Goal: Browse casually: Explore the website without a specific task or goal

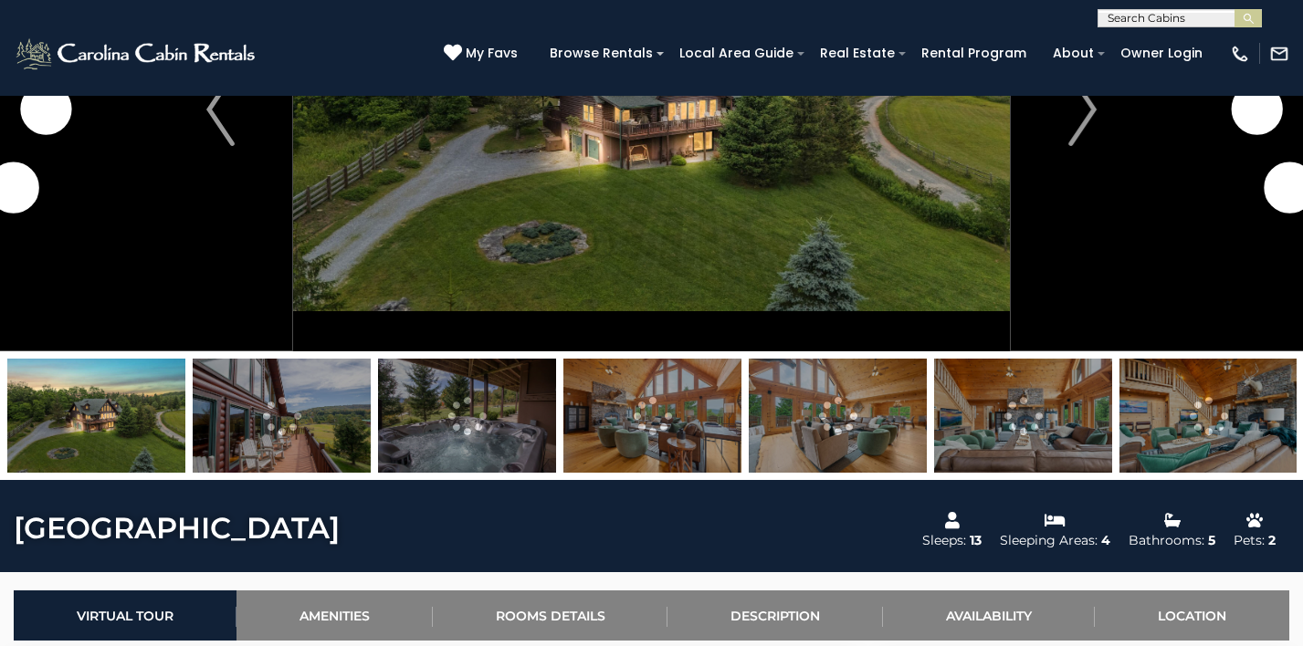
scroll to position [226, 0]
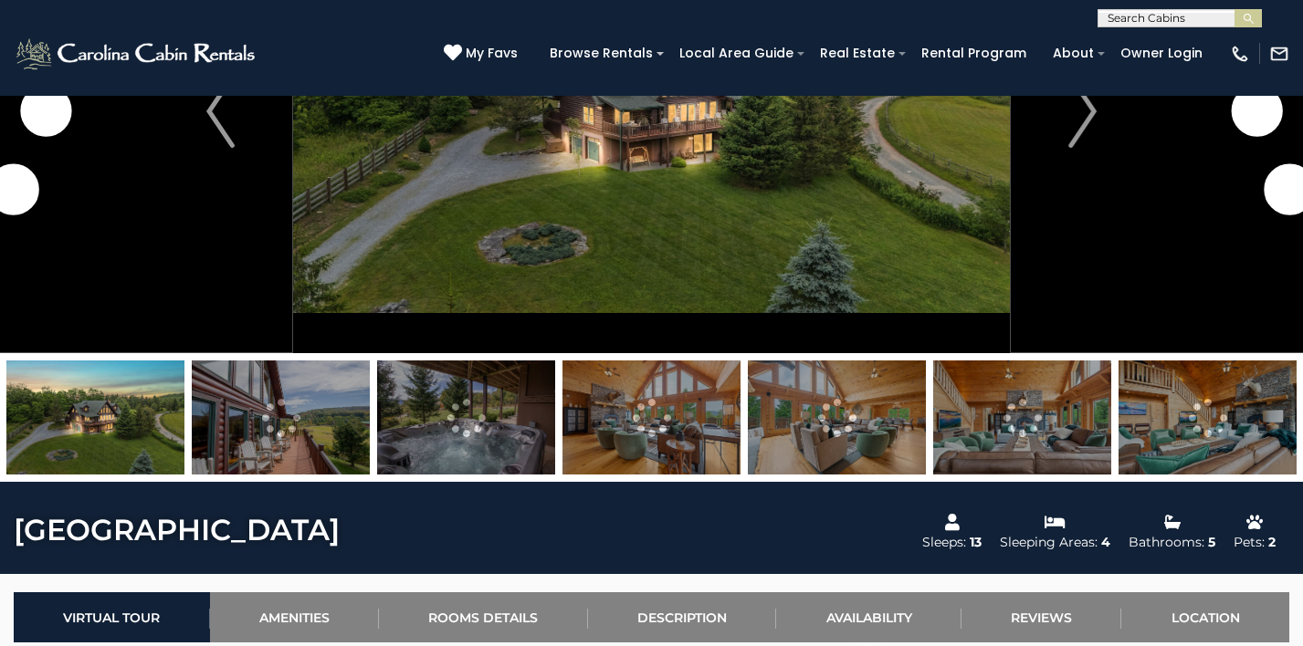
click at [100, 404] on img at bounding box center [95, 418] width 178 height 114
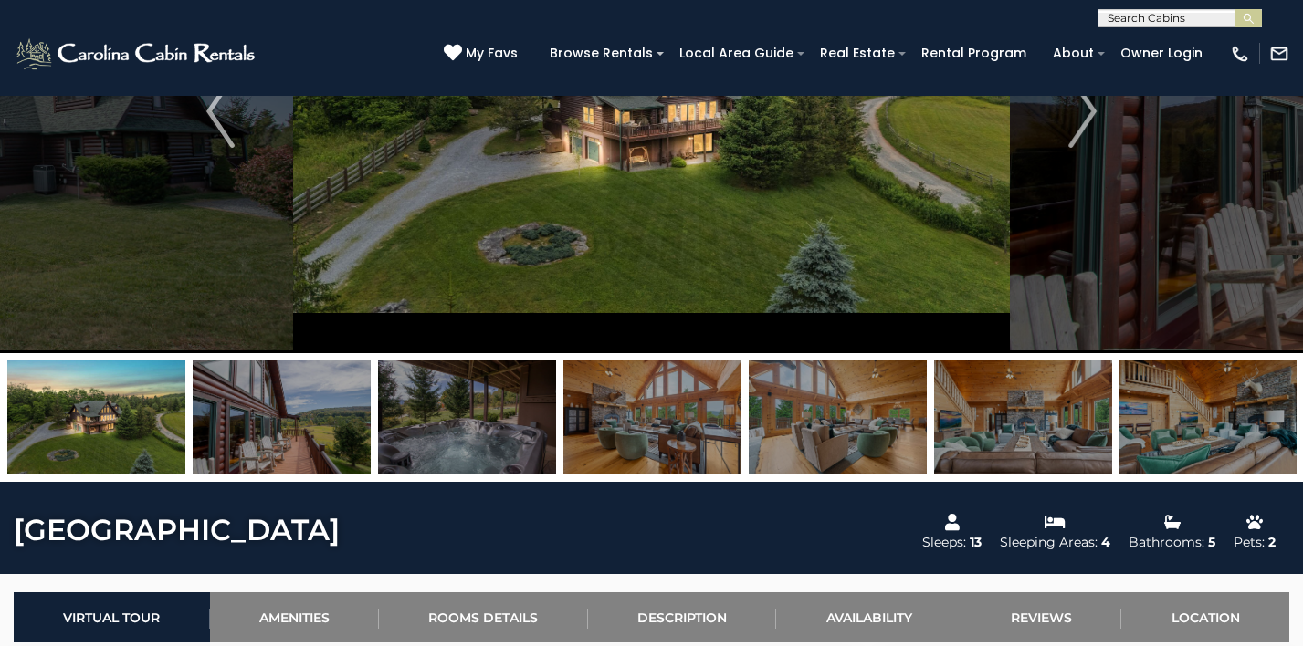
click at [120, 437] on img at bounding box center [96, 418] width 178 height 114
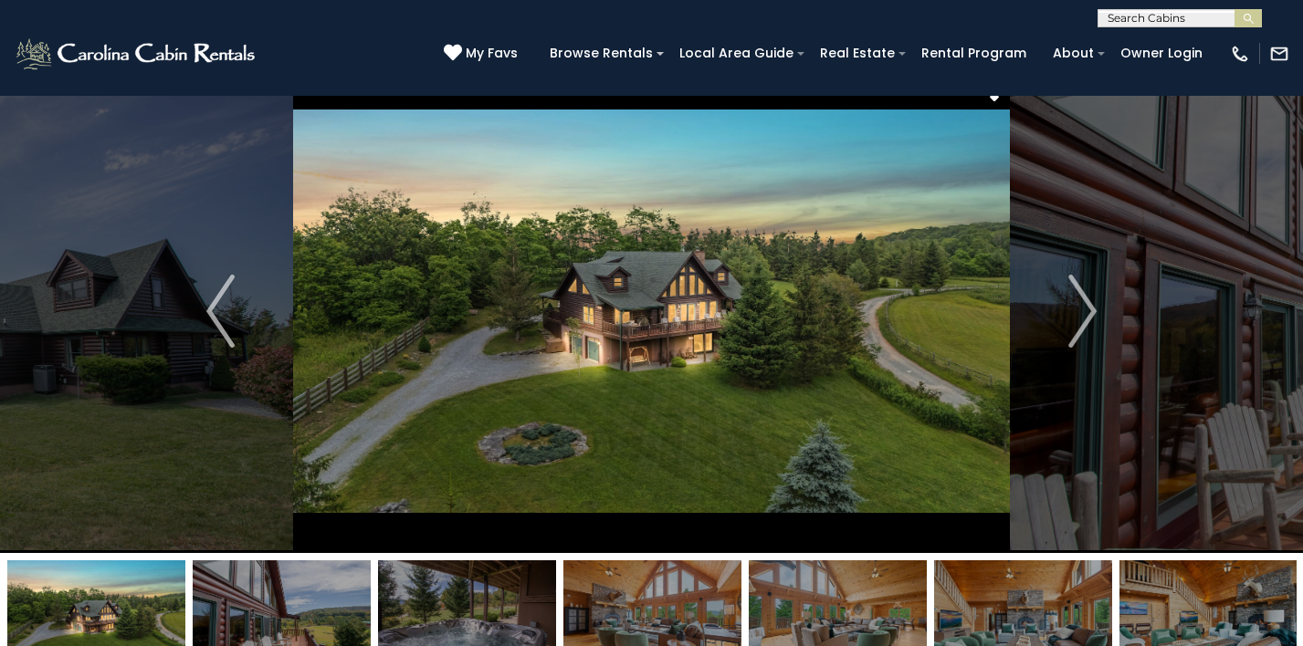
scroll to position [0, 0]
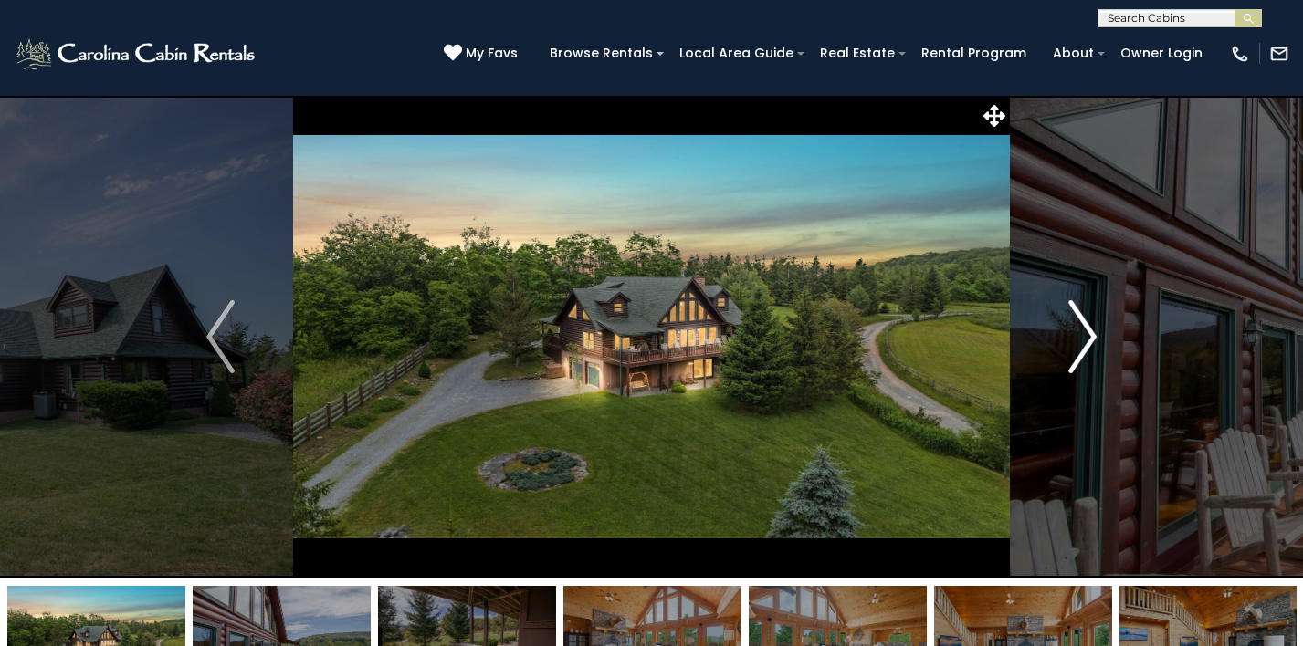
click at [1096, 357] on img "Next" at bounding box center [1081, 336] width 27 height 73
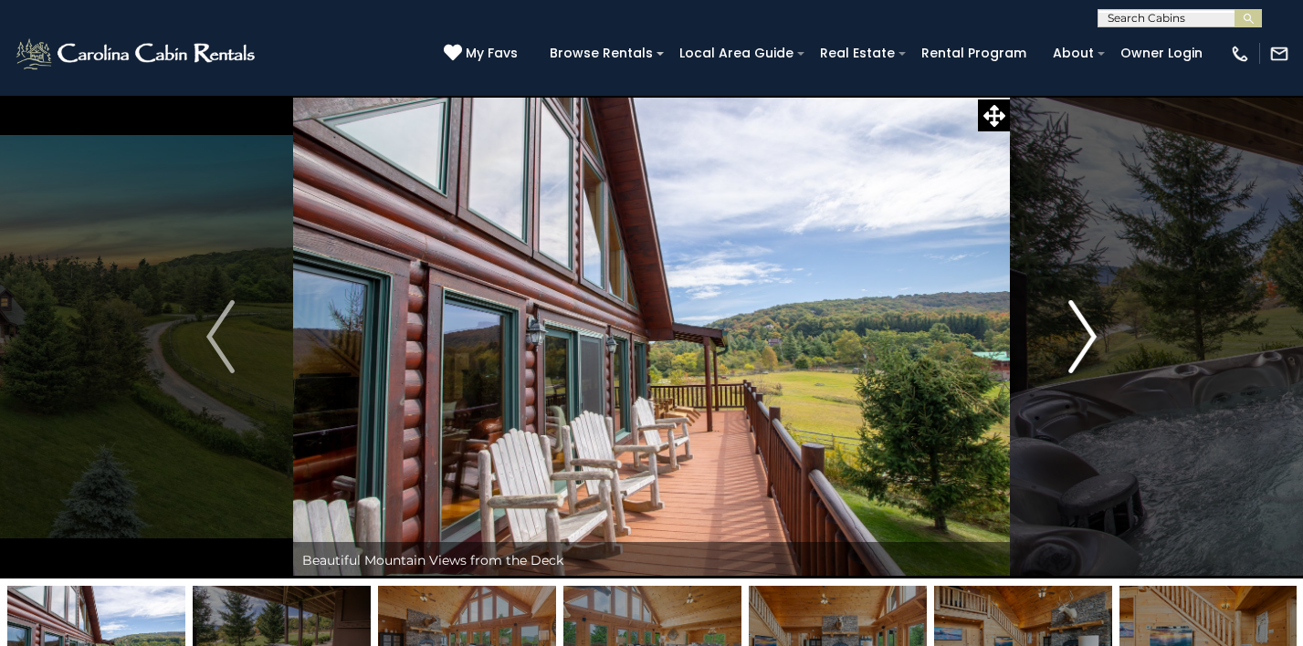
click at [1077, 341] on img "Next" at bounding box center [1081, 336] width 27 height 73
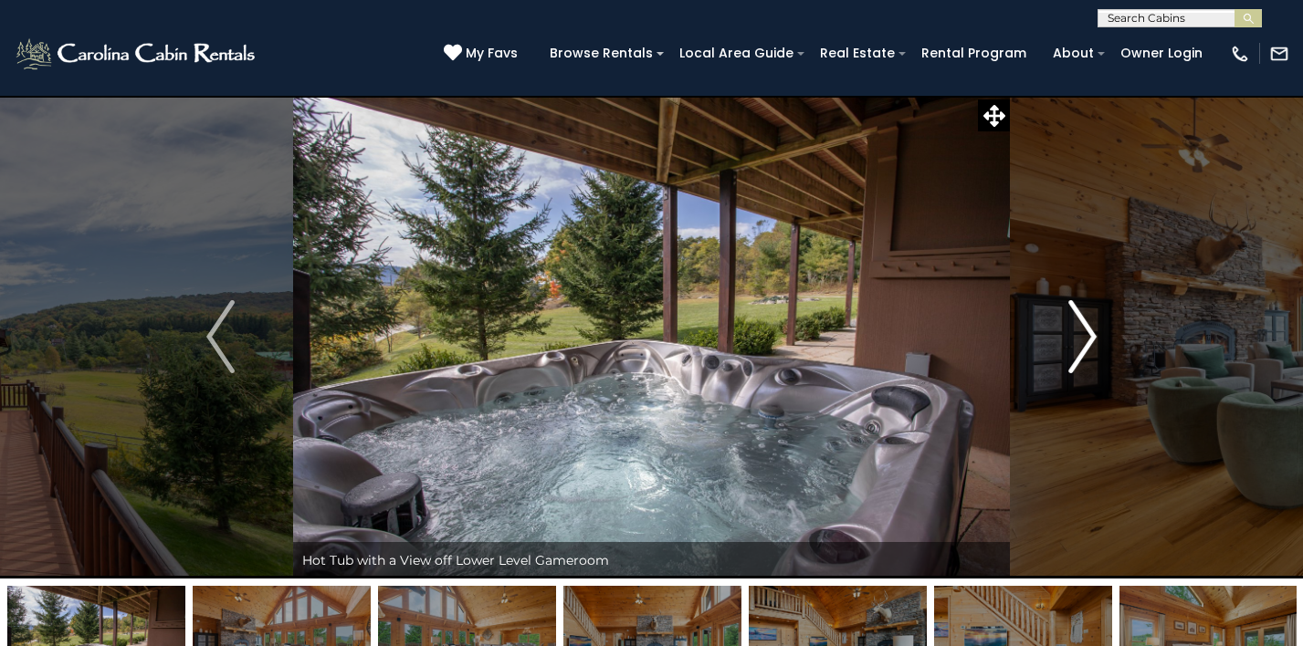
click at [1077, 341] on img "Next" at bounding box center [1081, 336] width 27 height 73
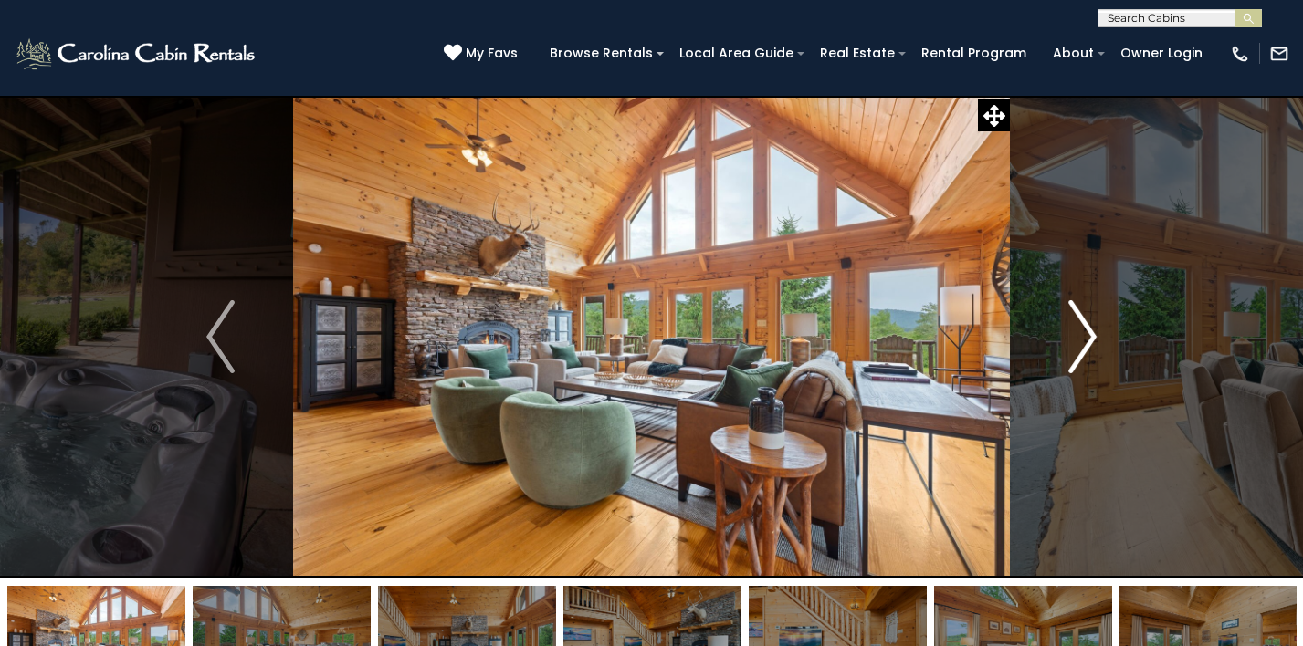
click at [1077, 341] on img "Next" at bounding box center [1081, 336] width 27 height 73
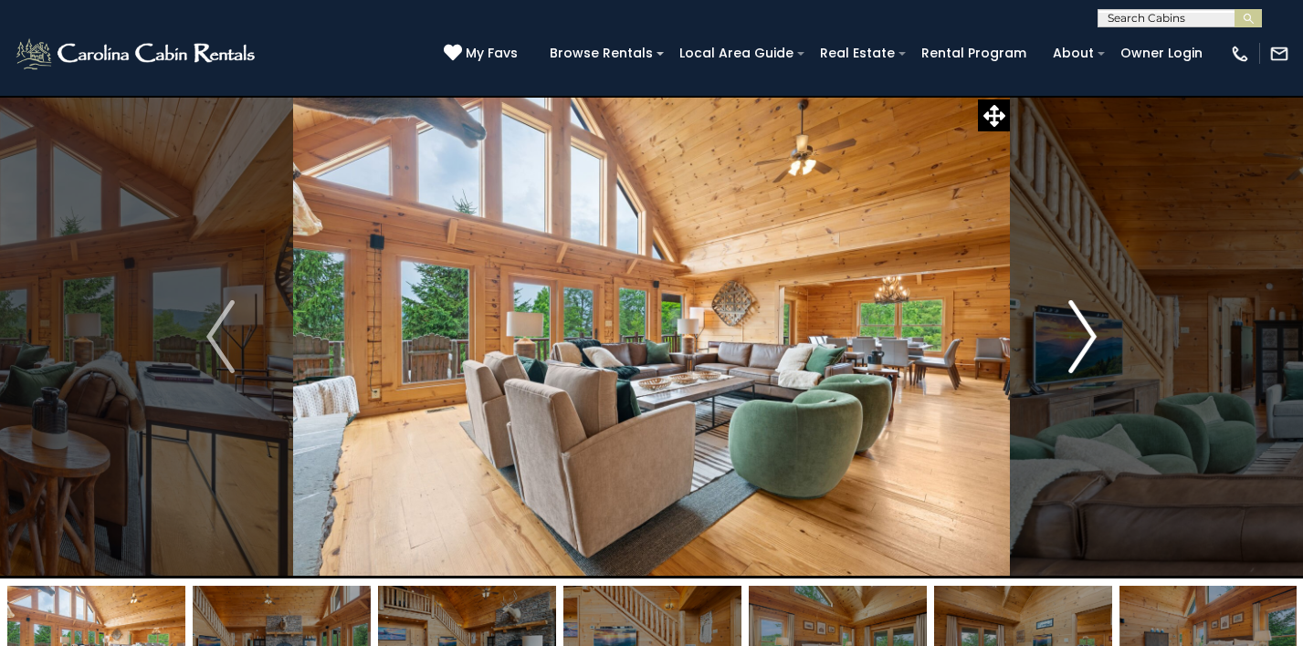
click at [1077, 341] on img "Next" at bounding box center [1081, 336] width 27 height 73
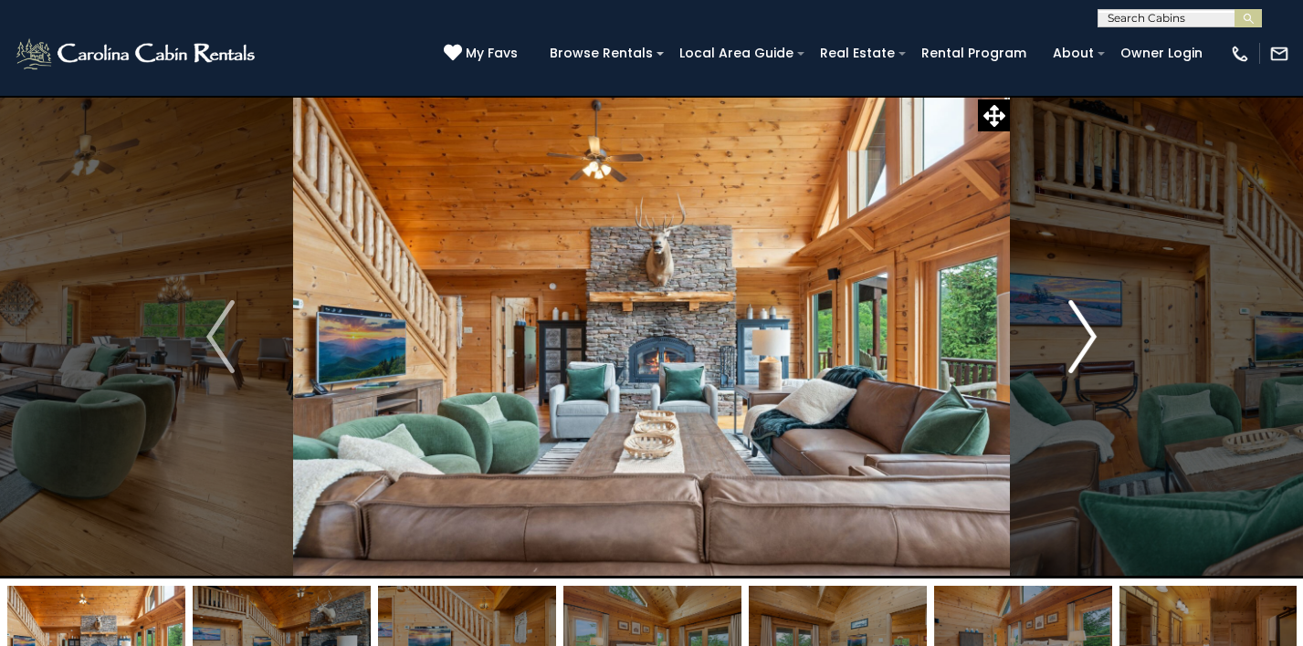
click at [1077, 341] on img "Next" at bounding box center [1081, 336] width 27 height 73
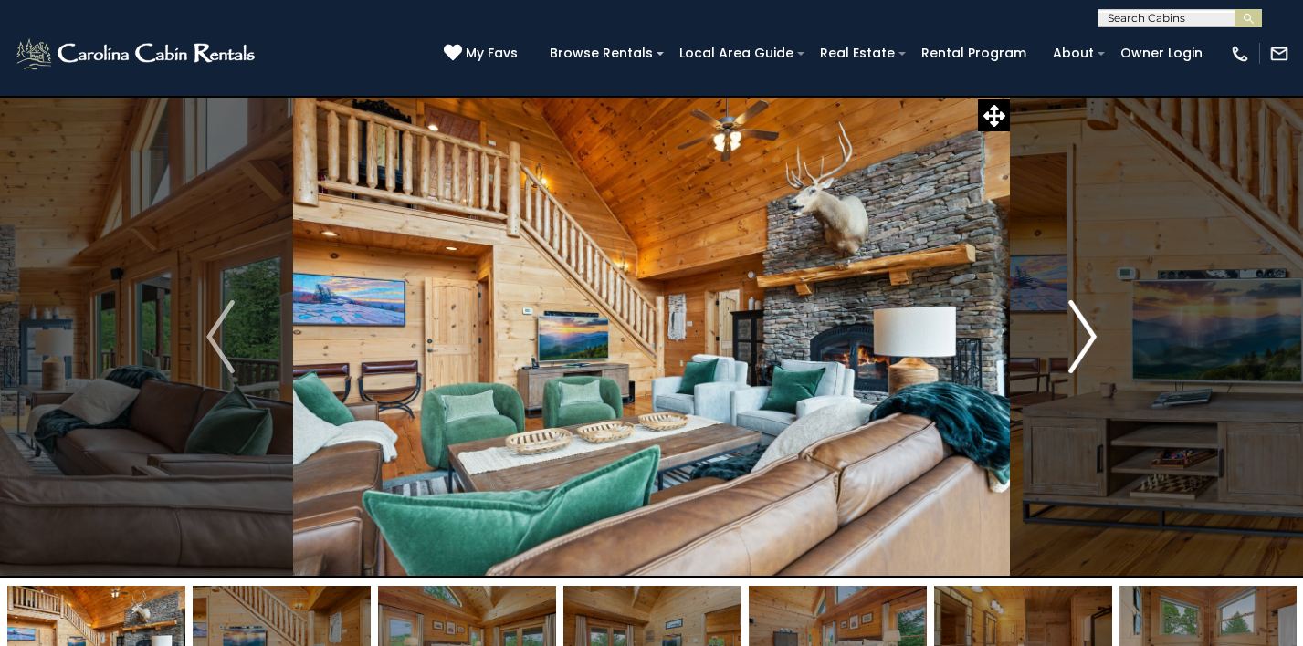
click at [1077, 341] on img "Next" at bounding box center [1081, 336] width 27 height 73
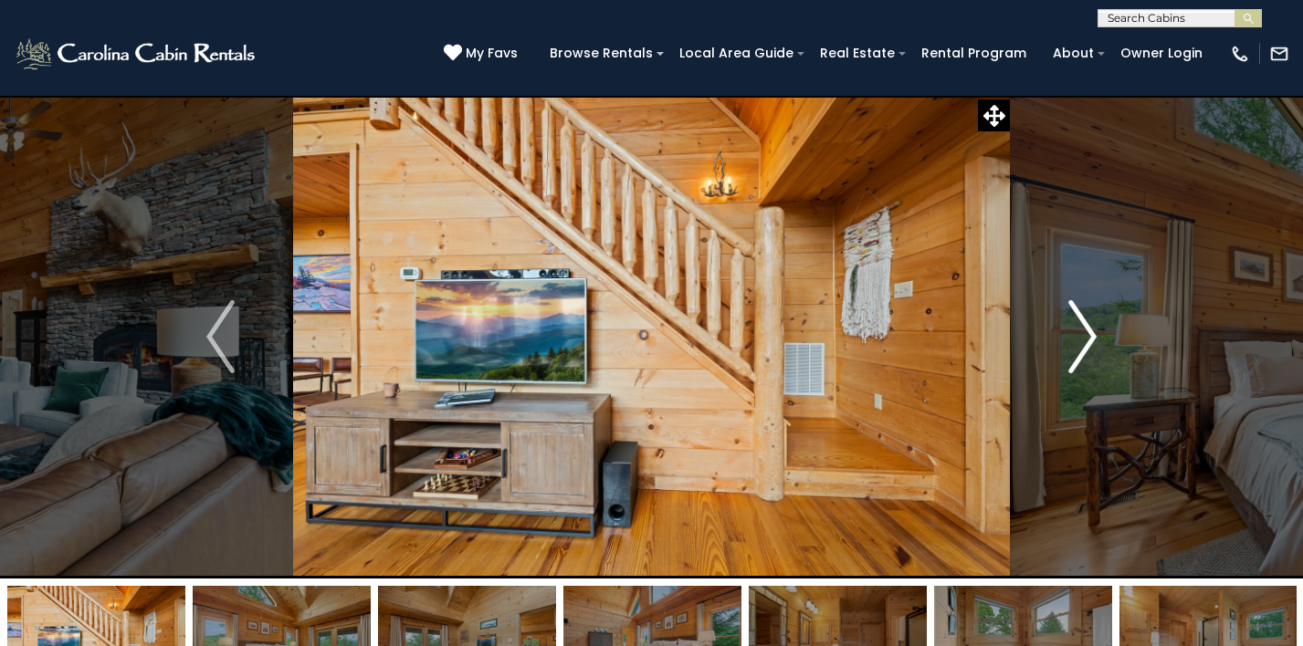
click at [1077, 341] on img "Next" at bounding box center [1081, 336] width 27 height 73
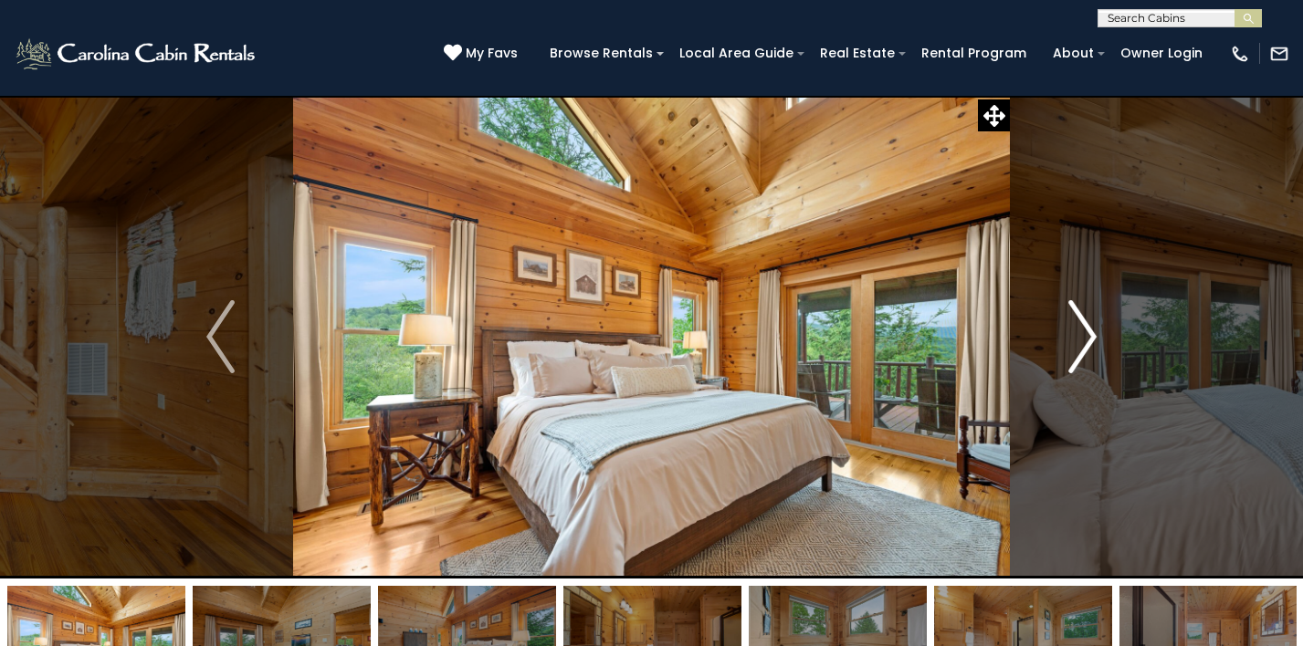
click at [1077, 341] on img "Next" at bounding box center [1081, 336] width 27 height 73
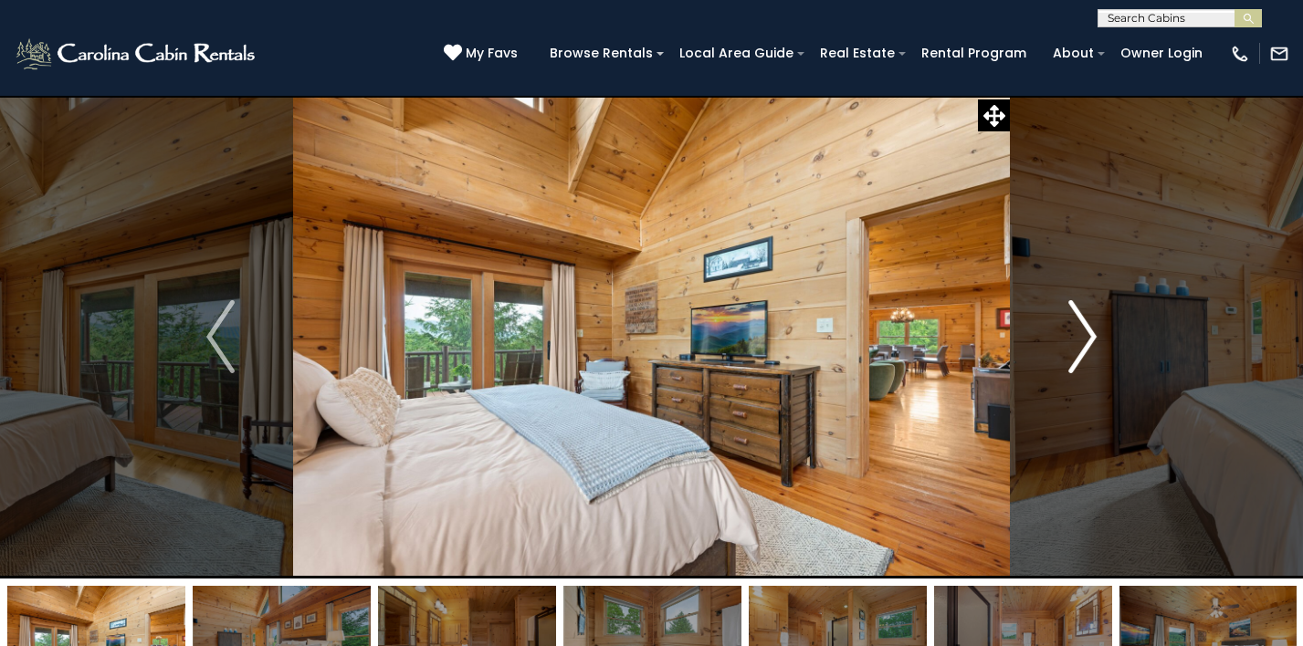
click at [1077, 341] on img "Next" at bounding box center [1081, 336] width 27 height 73
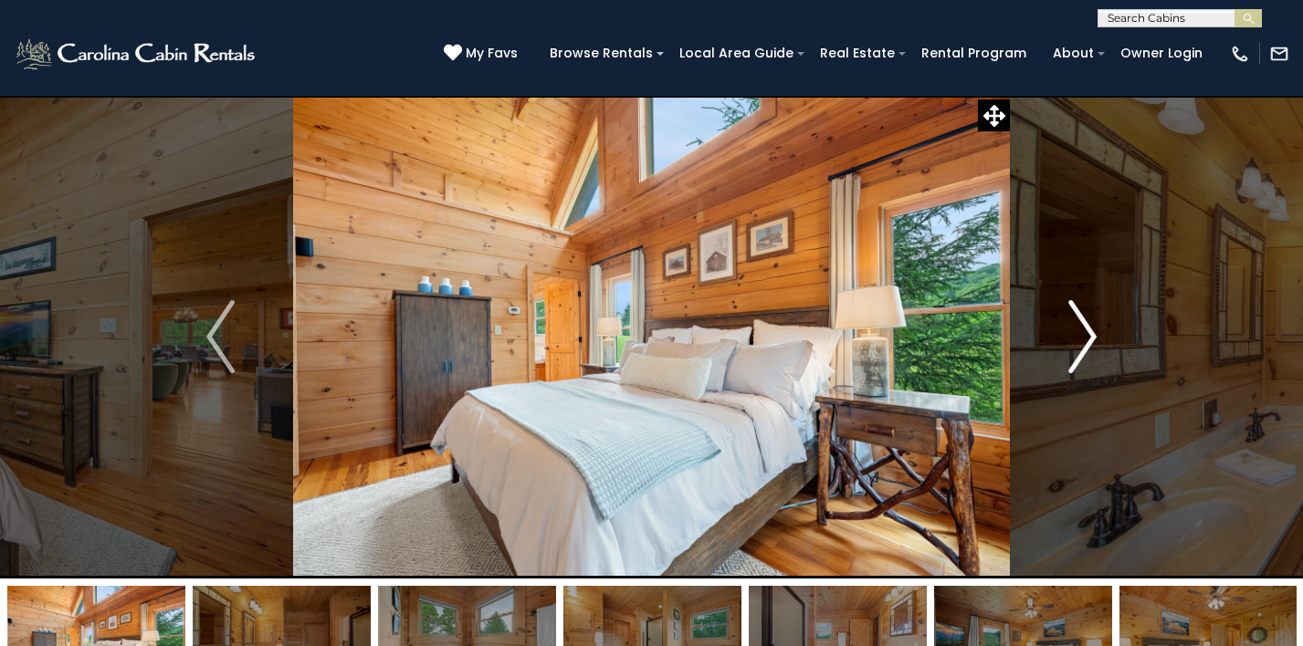
click at [1077, 341] on img "Next" at bounding box center [1081, 336] width 27 height 73
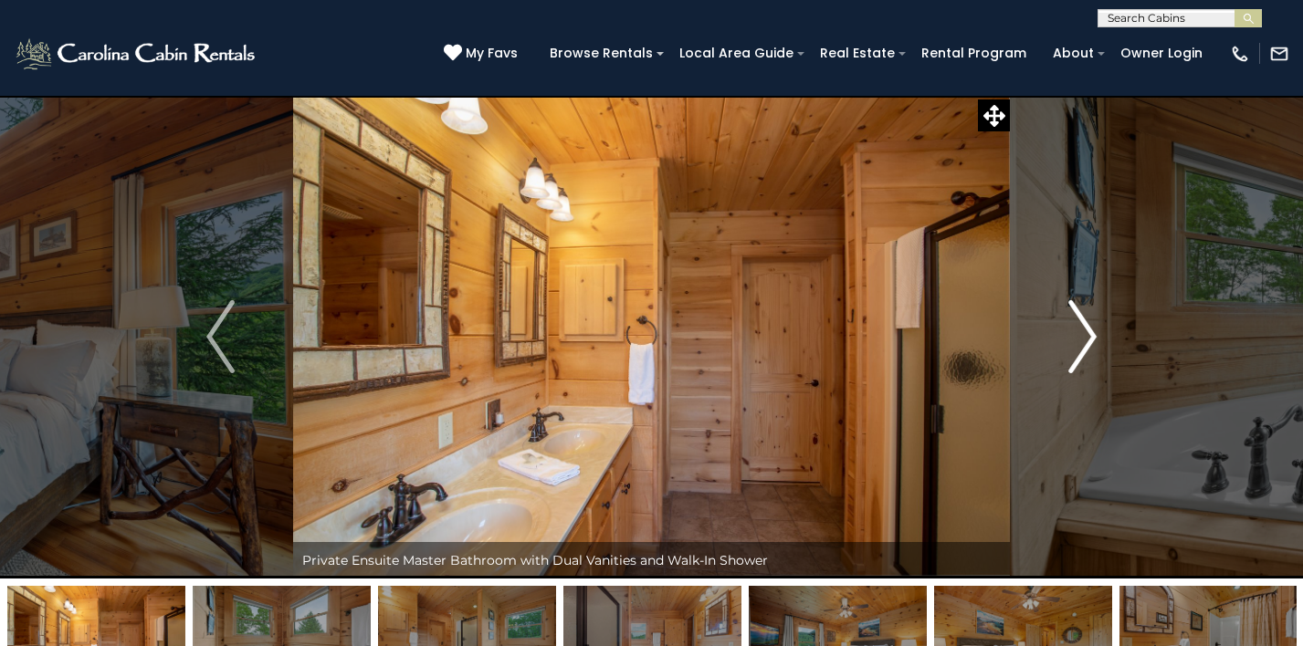
click at [1077, 341] on img "Next" at bounding box center [1081, 336] width 27 height 73
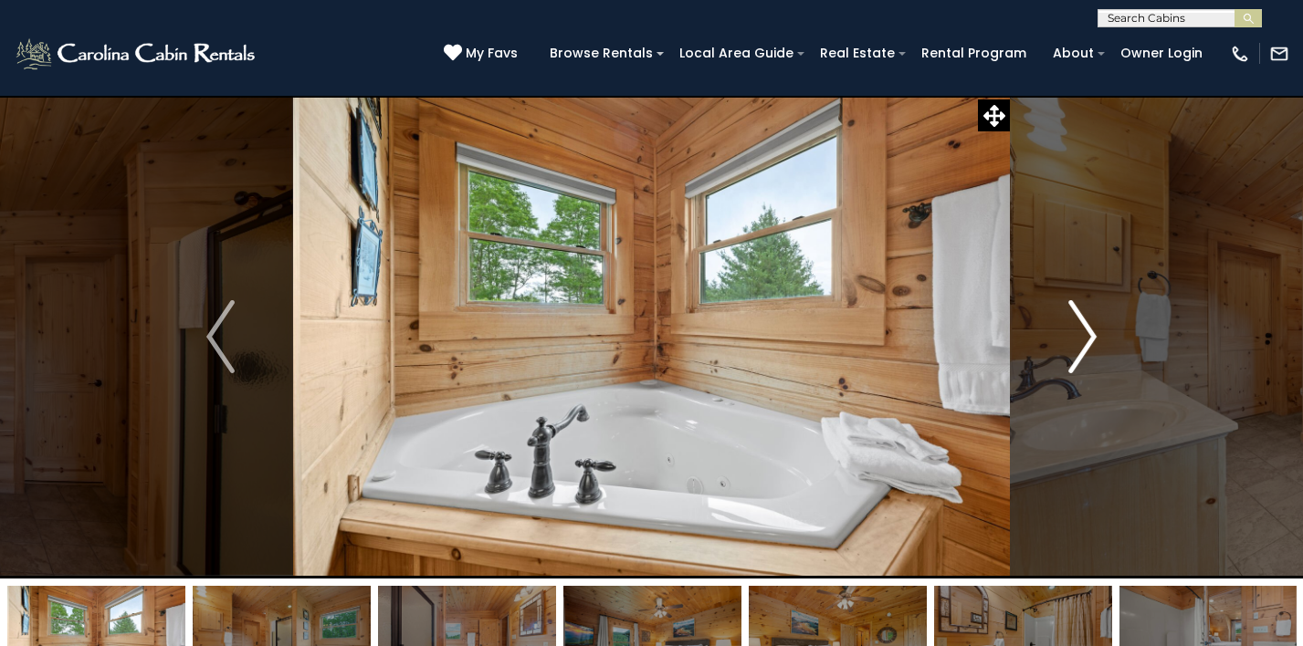
click at [1077, 341] on img "Next" at bounding box center [1081, 336] width 27 height 73
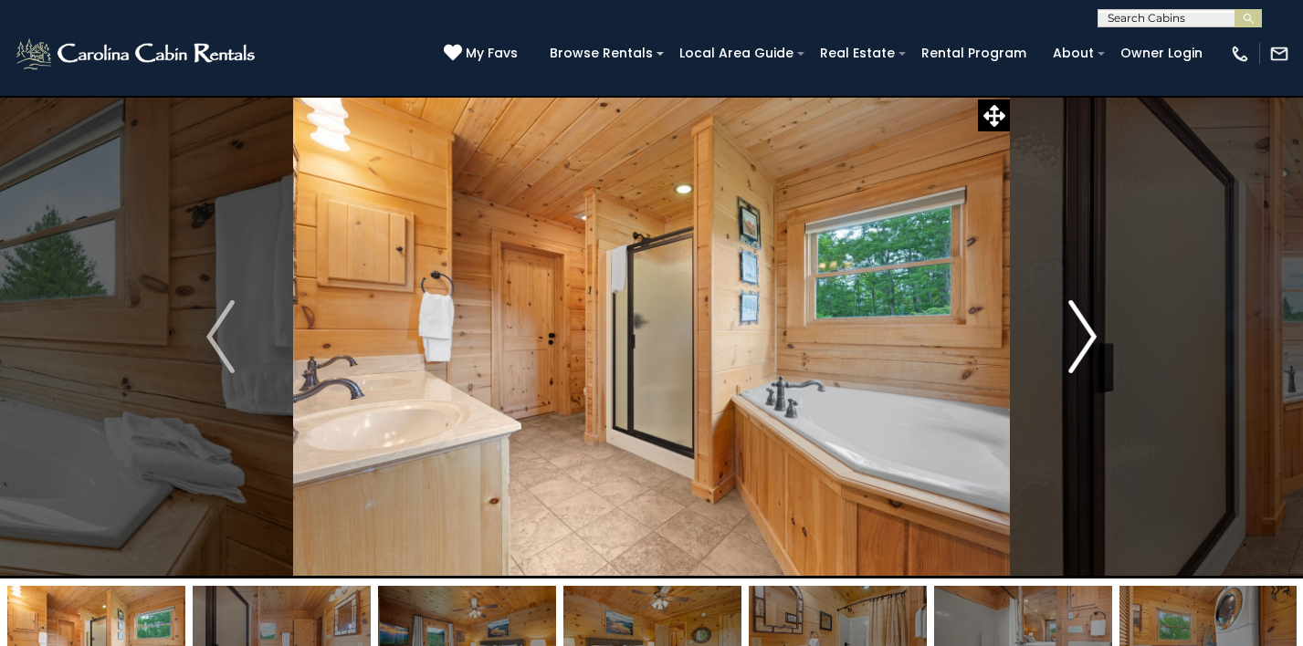
click at [1077, 341] on img "Next" at bounding box center [1081, 336] width 27 height 73
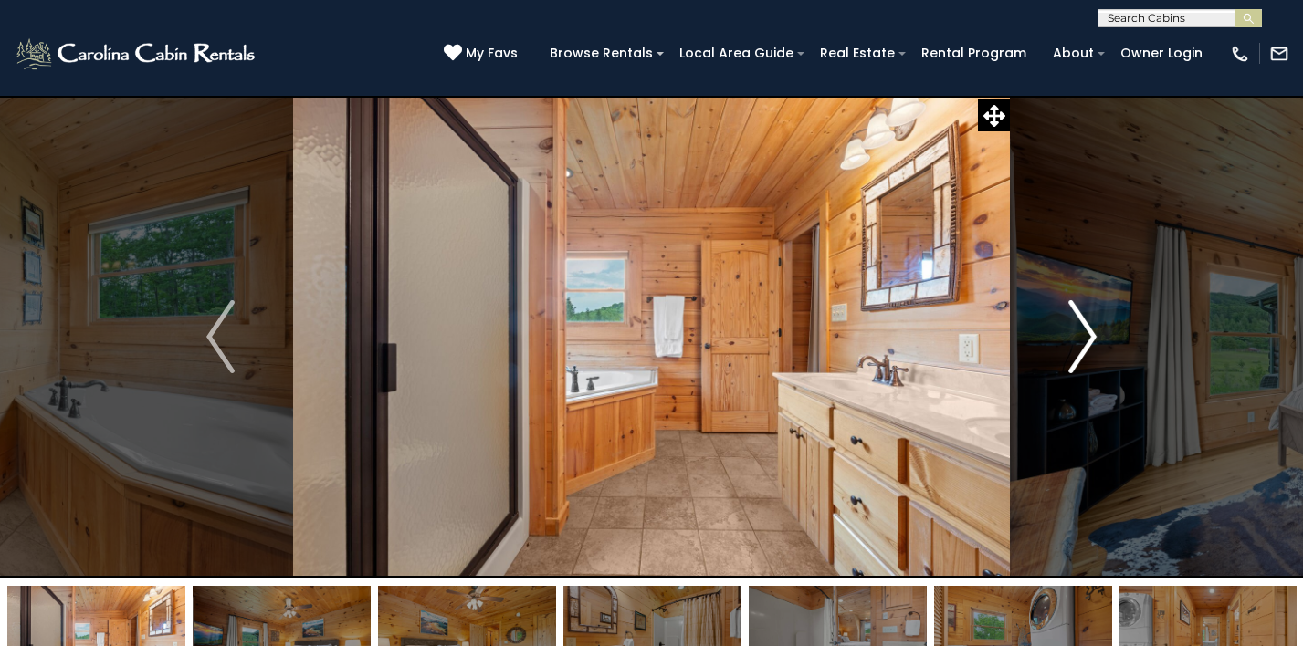
click at [1077, 341] on img "Next" at bounding box center [1081, 336] width 27 height 73
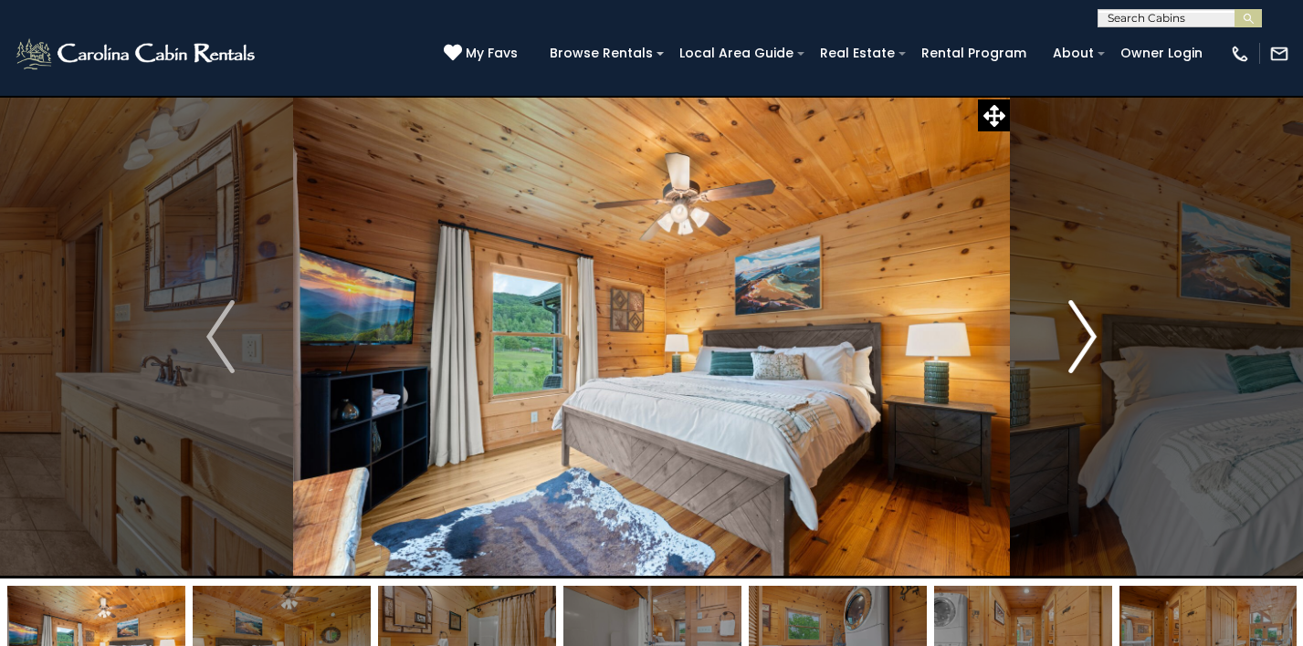
click at [1090, 321] on img "Next" at bounding box center [1081, 336] width 27 height 73
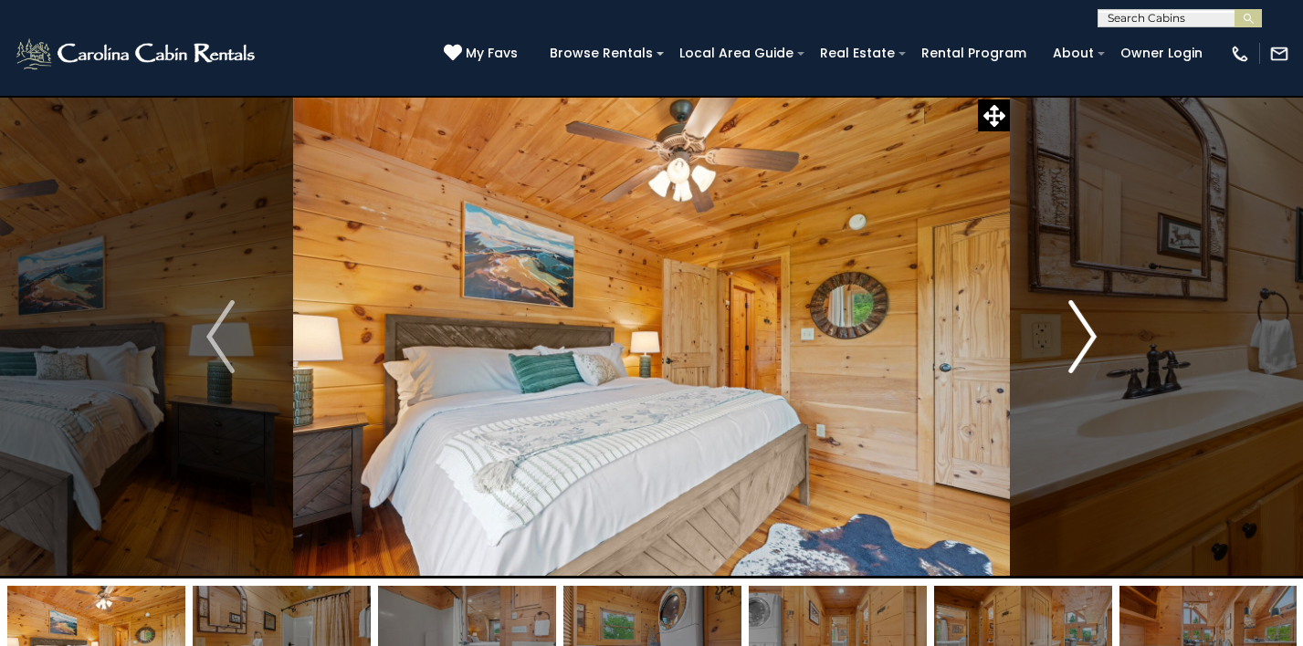
click at [1082, 337] on img "Next" at bounding box center [1081, 336] width 27 height 73
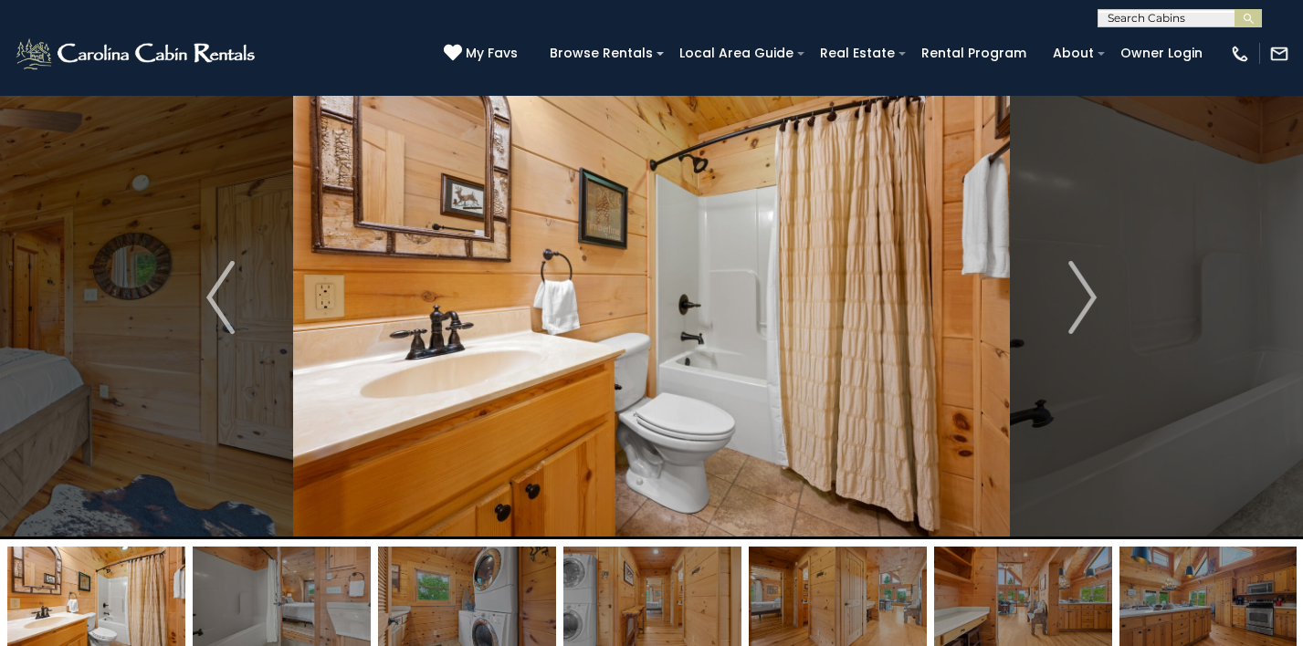
scroll to position [38, 0]
click at [1079, 312] on img "Next" at bounding box center [1081, 298] width 27 height 73
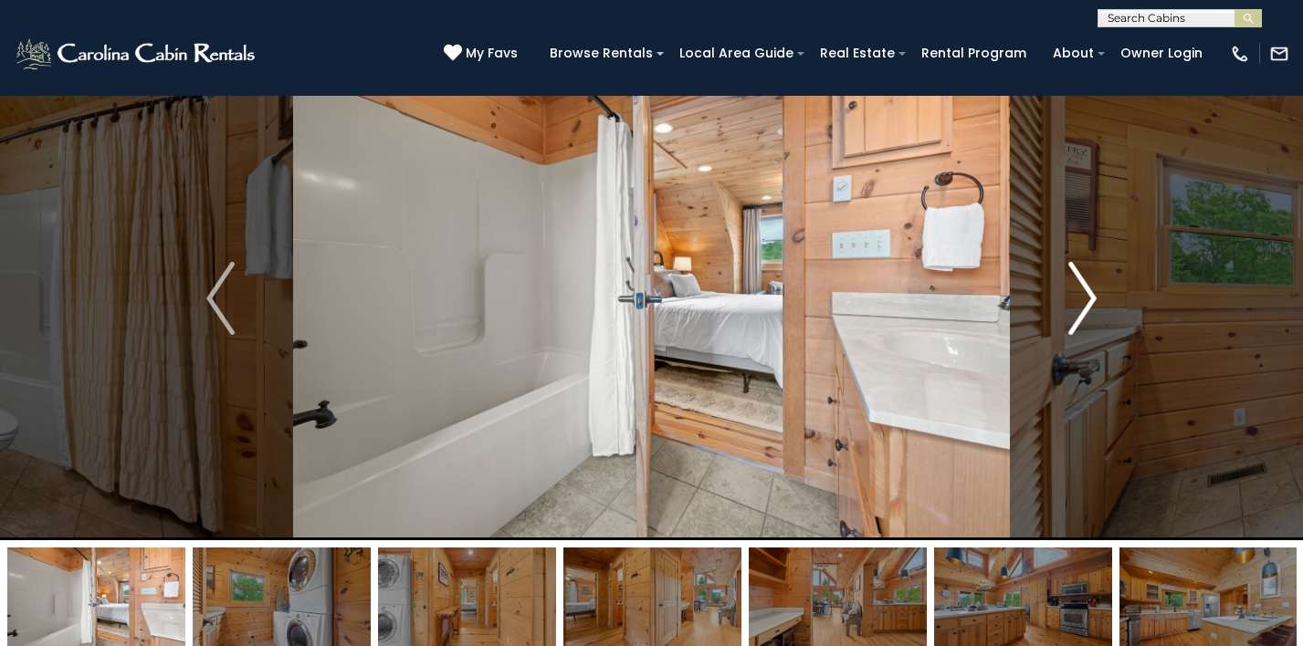
click at [1079, 312] on img "Next" at bounding box center [1081, 298] width 27 height 73
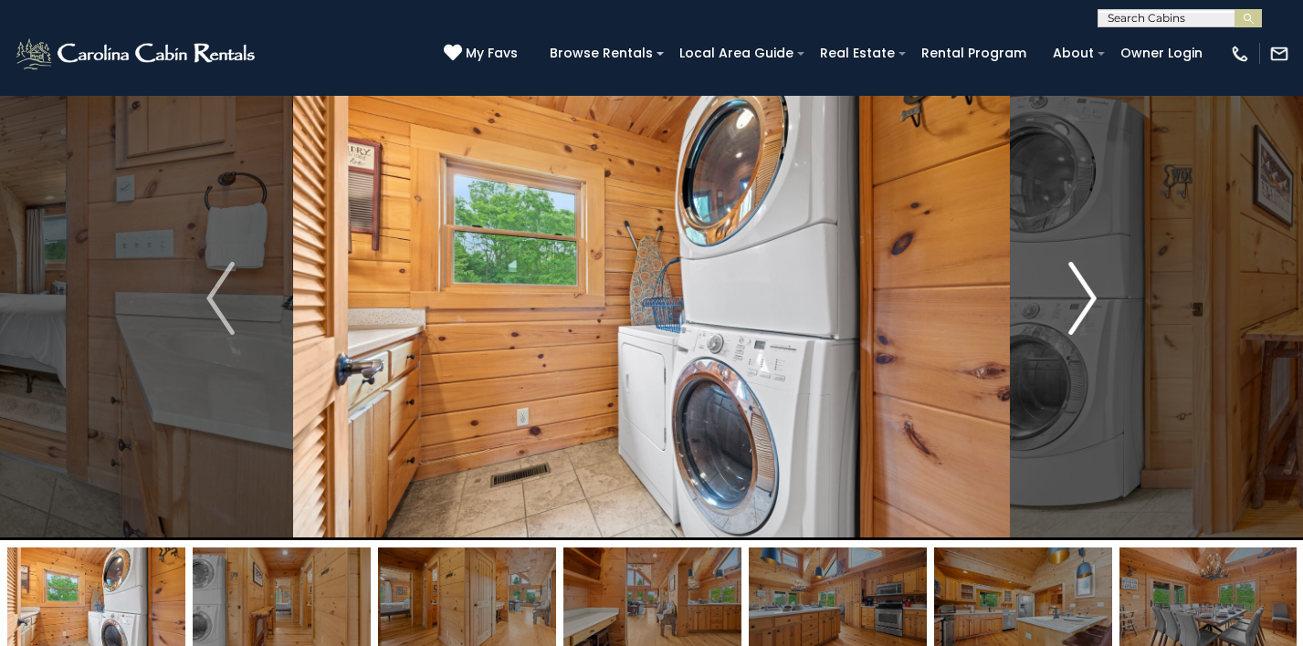
click at [1079, 312] on img "Next" at bounding box center [1081, 298] width 27 height 73
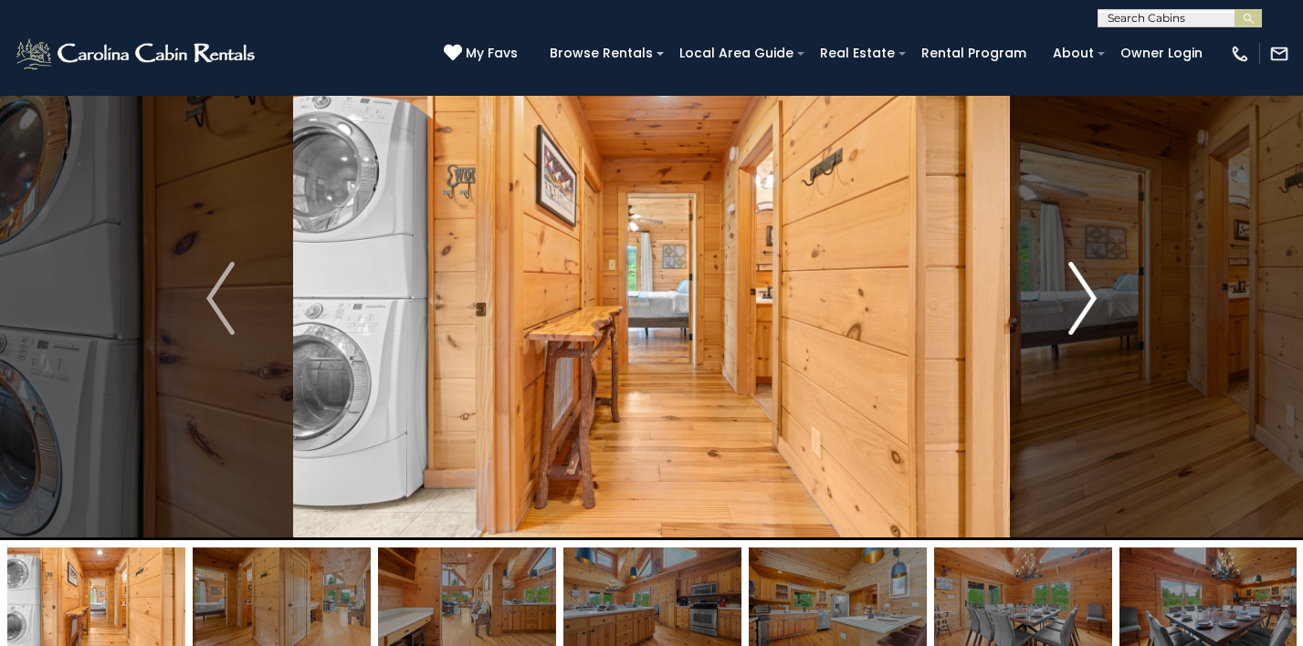
click at [1079, 312] on img "Next" at bounding box center [1081, 298] width 27 height 73
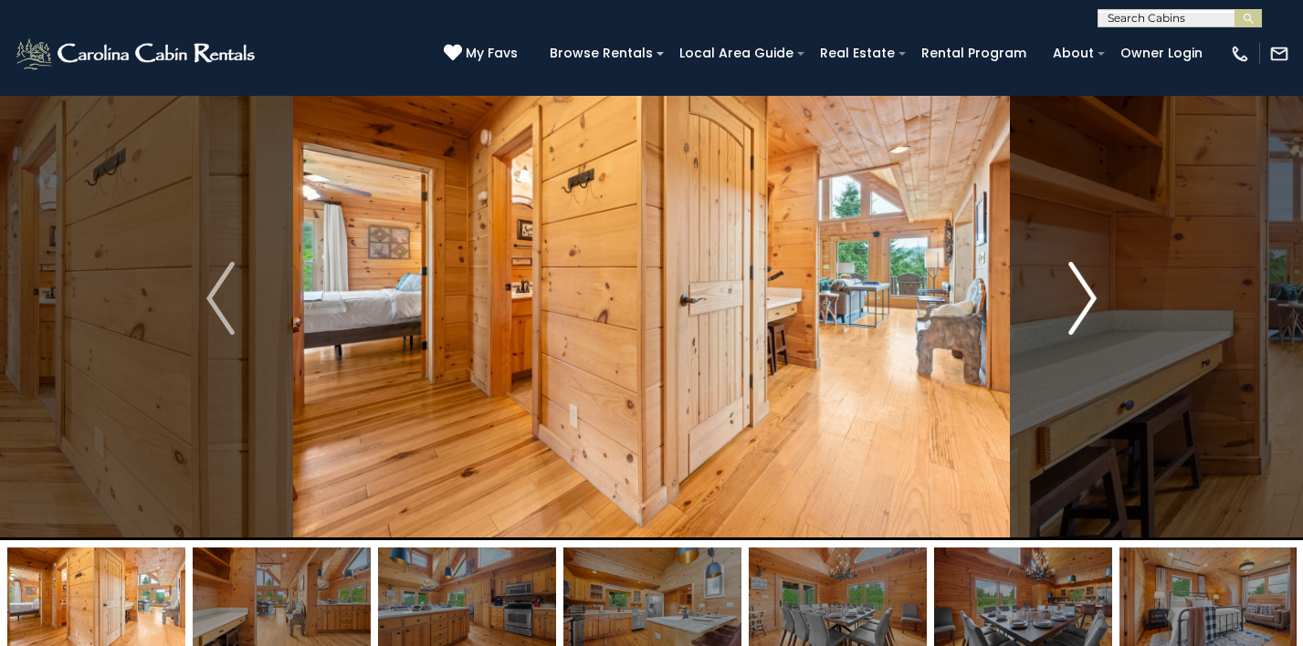
click at [1079, 312] on img "Next" at bounding box center [1081, 298] width 27 height 73
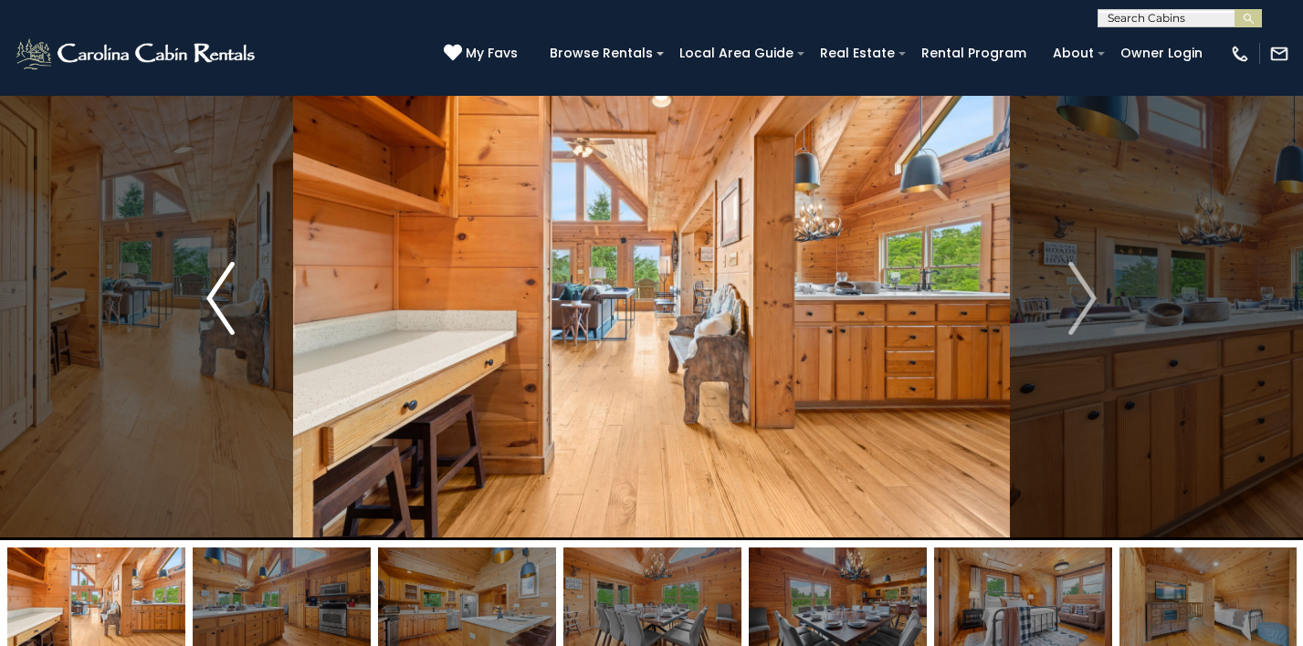
click at [218, 307] on img "Previous" at bounding box center [219, 298] width 27 height 73
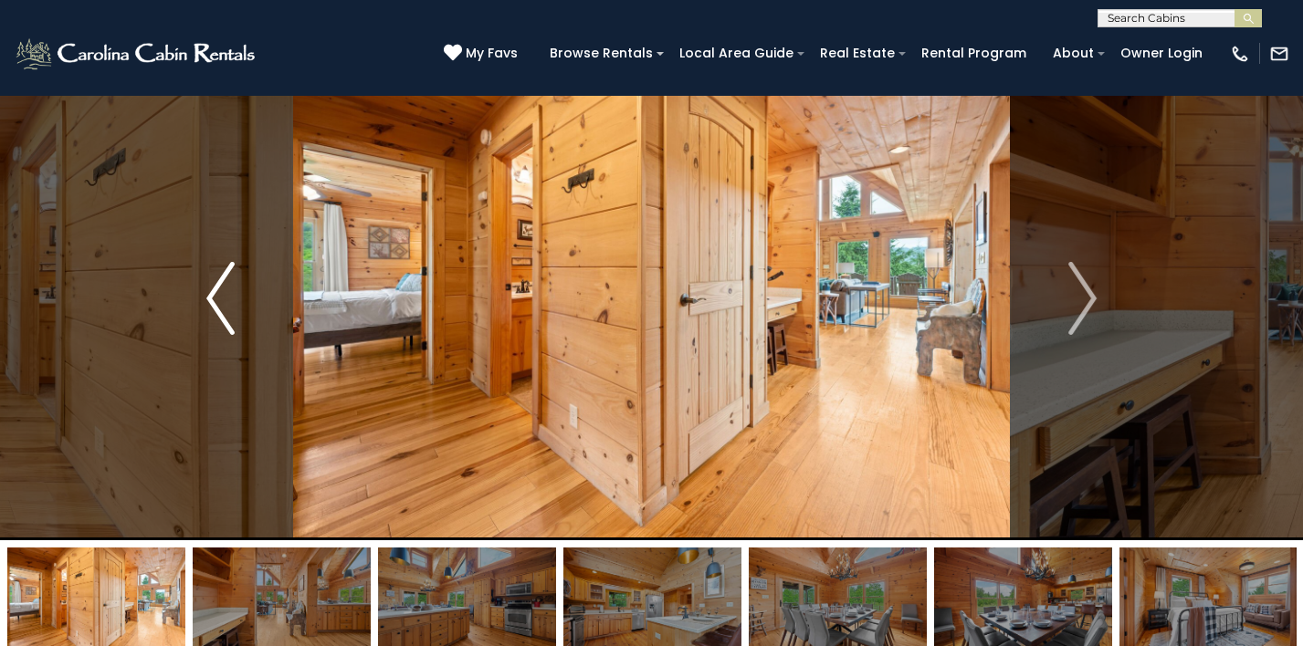
click at [218, 307] on img "Previous" at bounding box center [219, 298] width 27 height 73
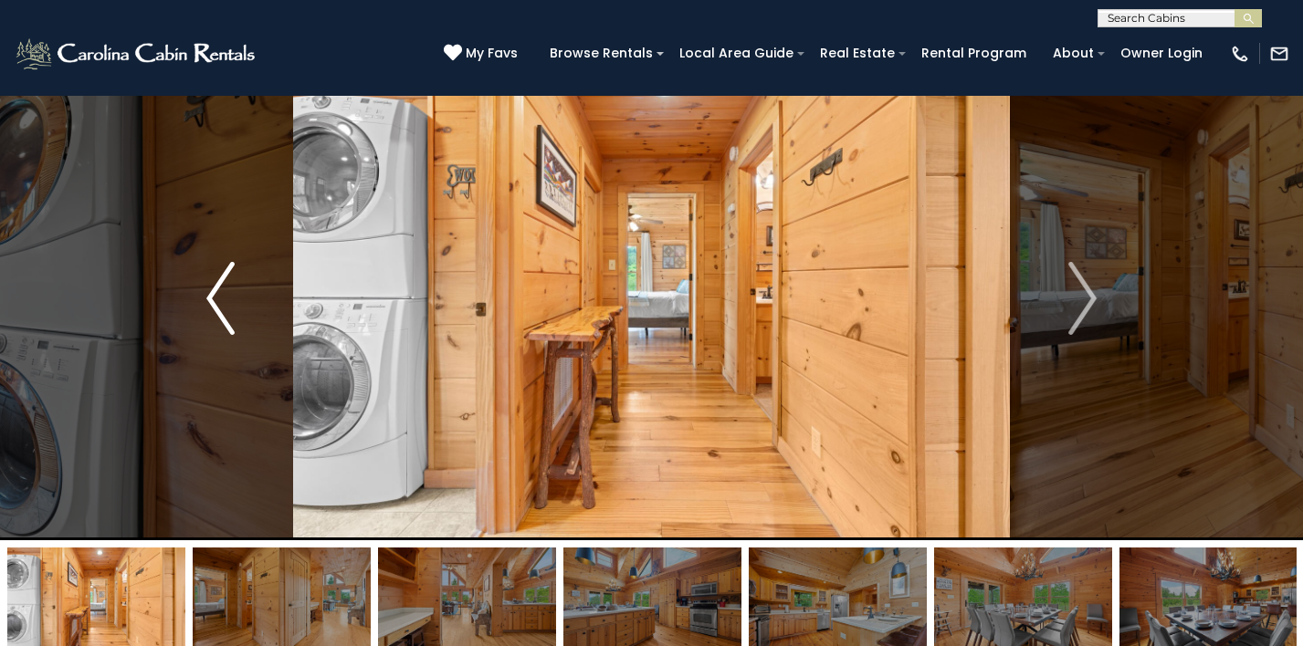
click at [218, 307] on img "Previous" at bounding box center [219, 298] width 27 height 73
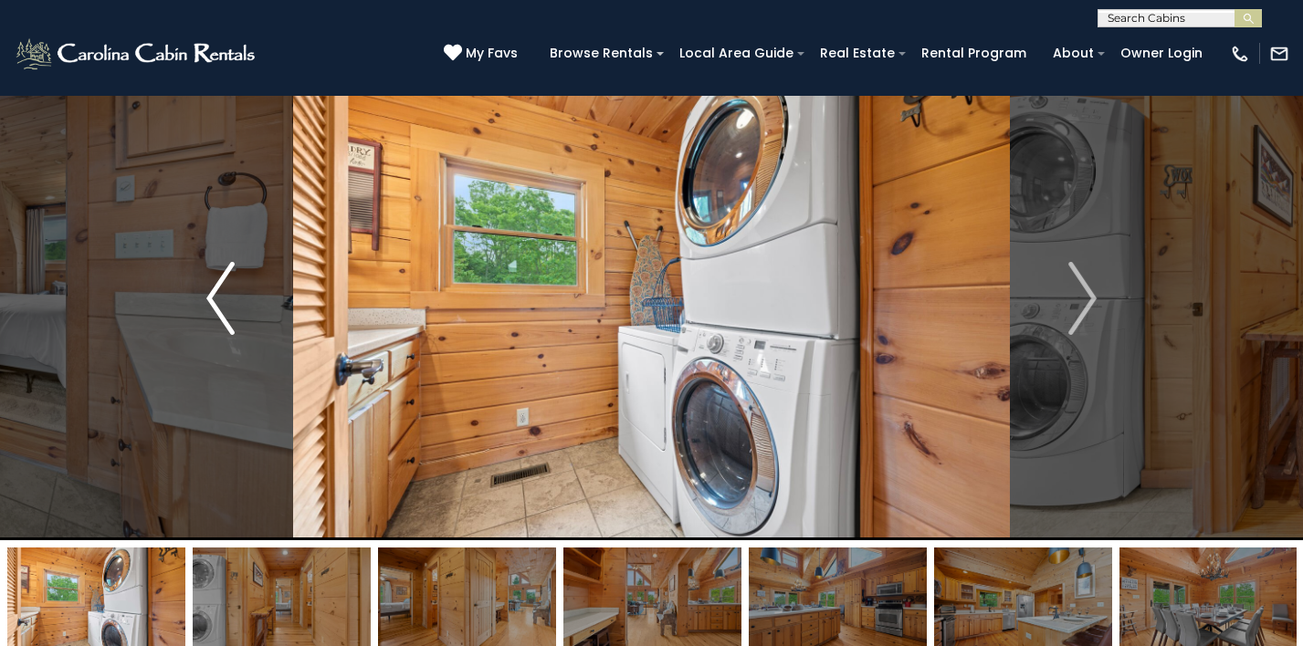
click at [218, 307] on img "Previous" at bounding box center [219, 298] width 27 height 73
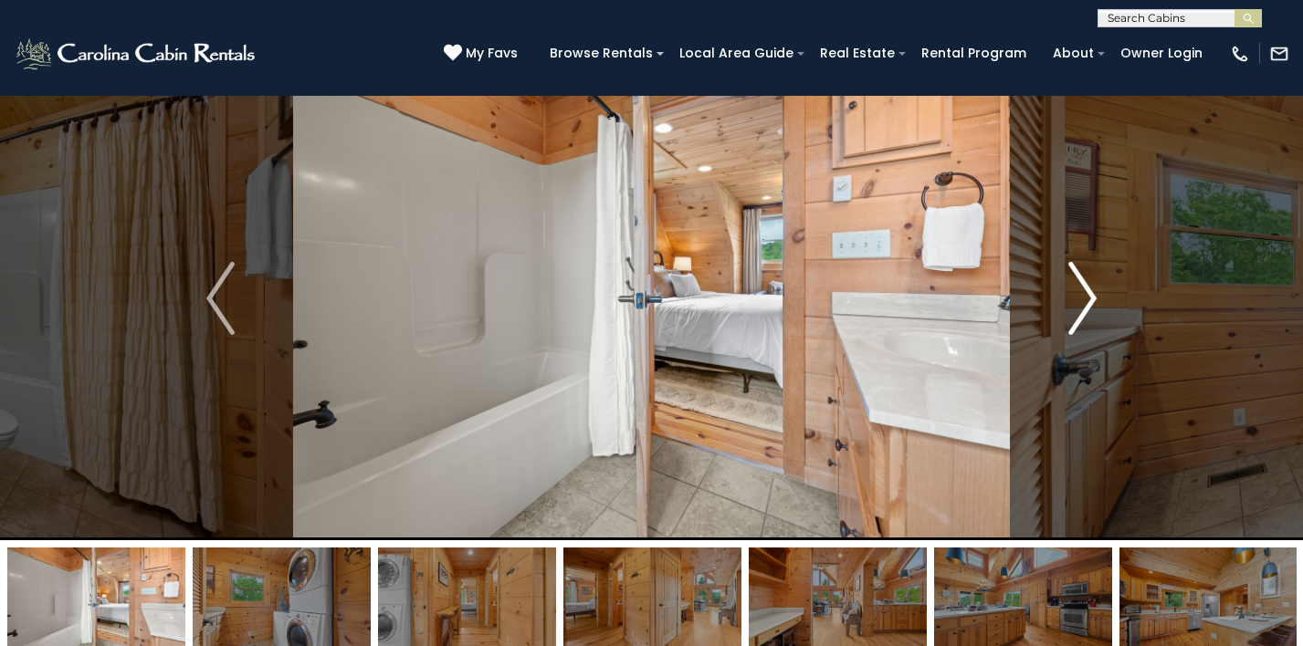
click at [1086, 287] on img "Next" at bounding box center [1081, 298] width 27 height 73
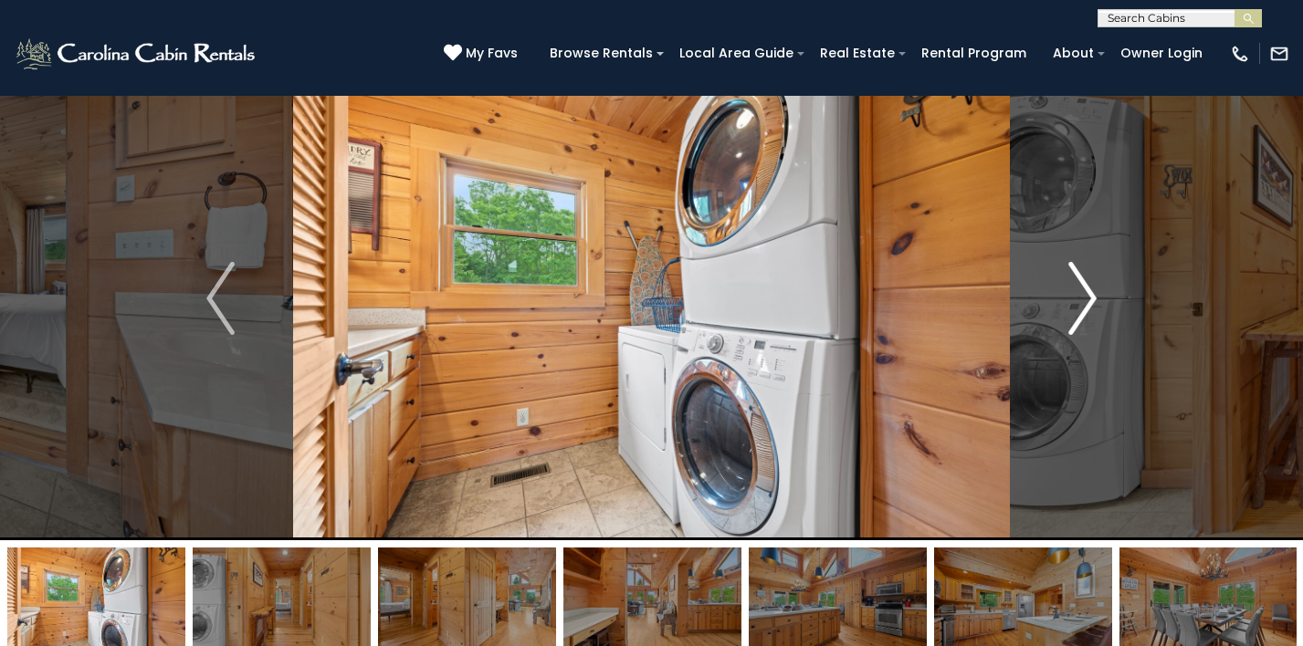
click at [1086, 287] on img "Next" at bounding box center [1081, 298] width 27 height 73
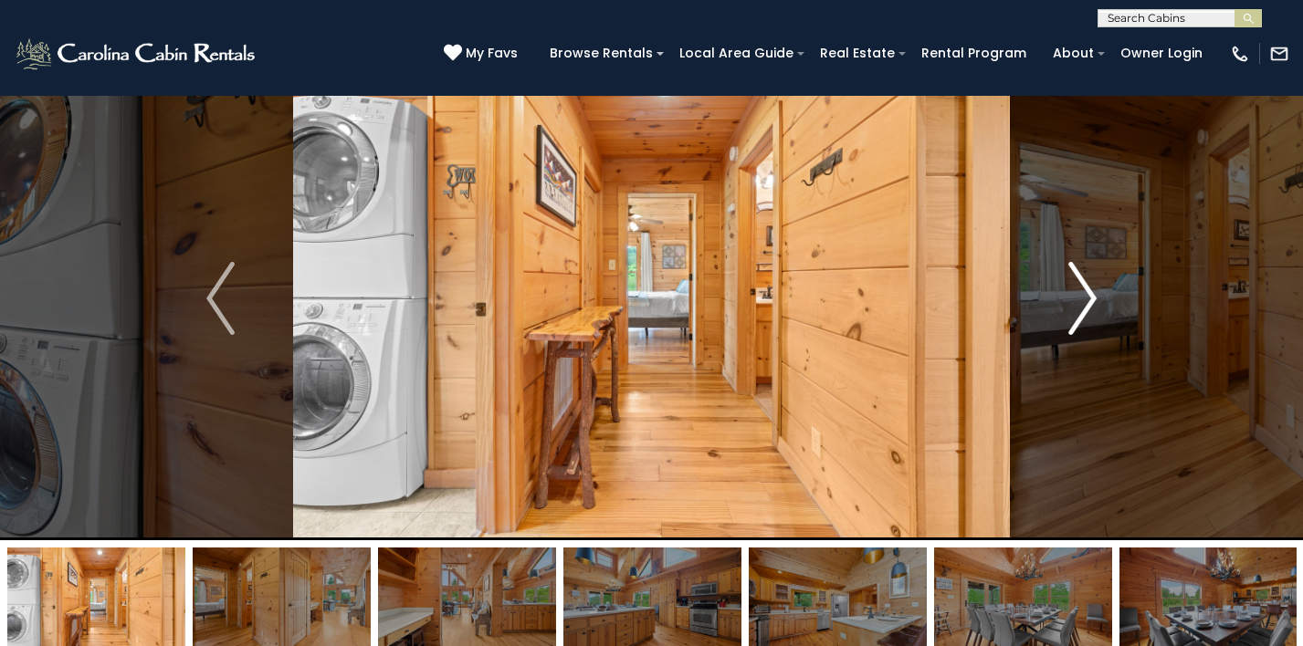
click at [1086, 287] on img "Next" at bounding box center [1081, 298] width 27 height 73
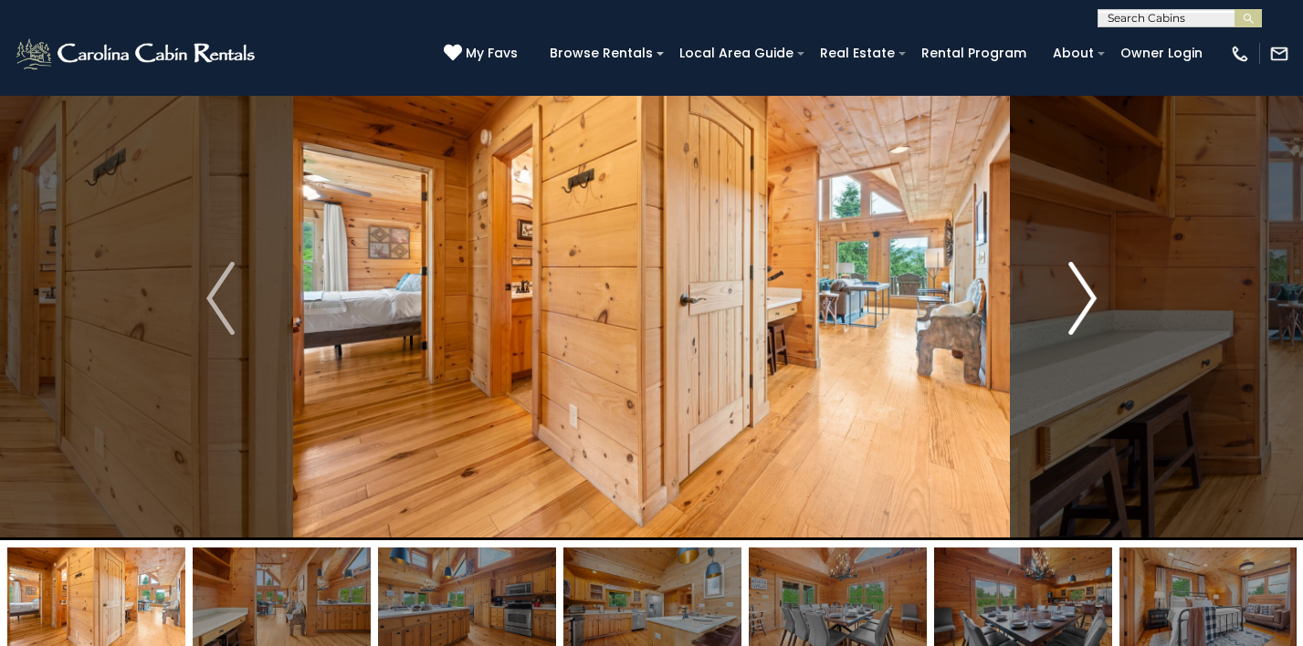
click at [1086, 287] on img "Next" at bounding box center [1081, 298] width 27 height 73
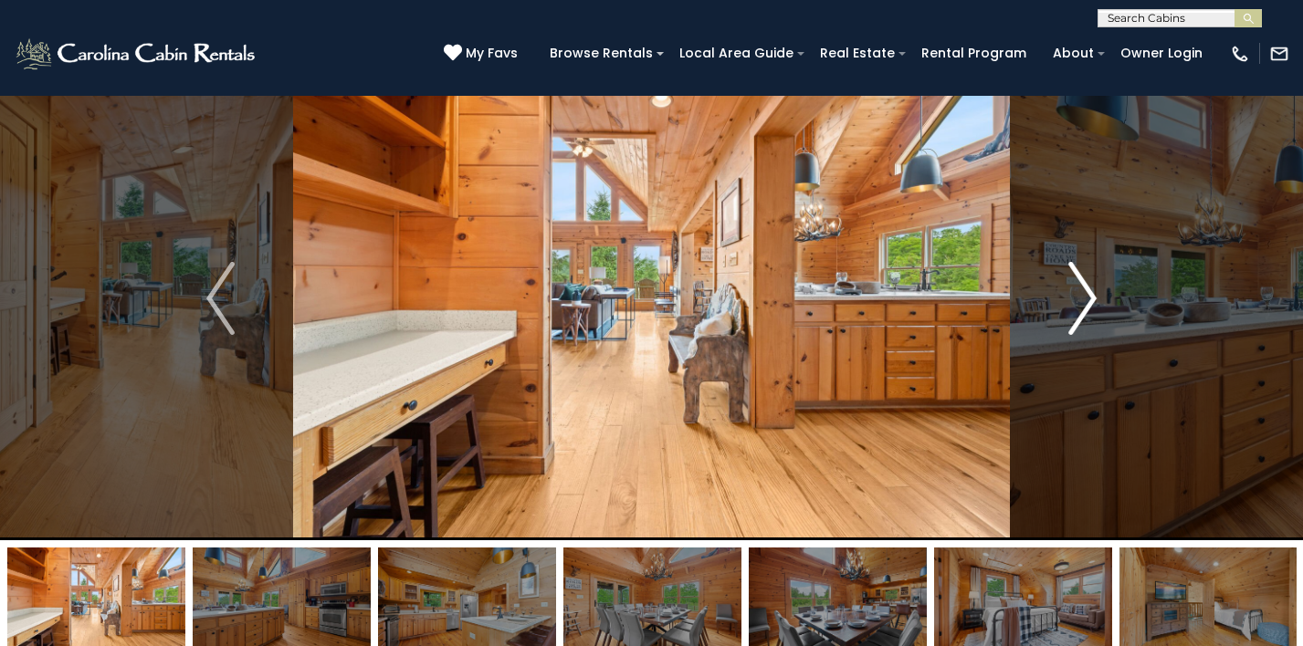
click at [1086, 287] on img "Next" at bounding box center [1081, 298] width 27 height 73
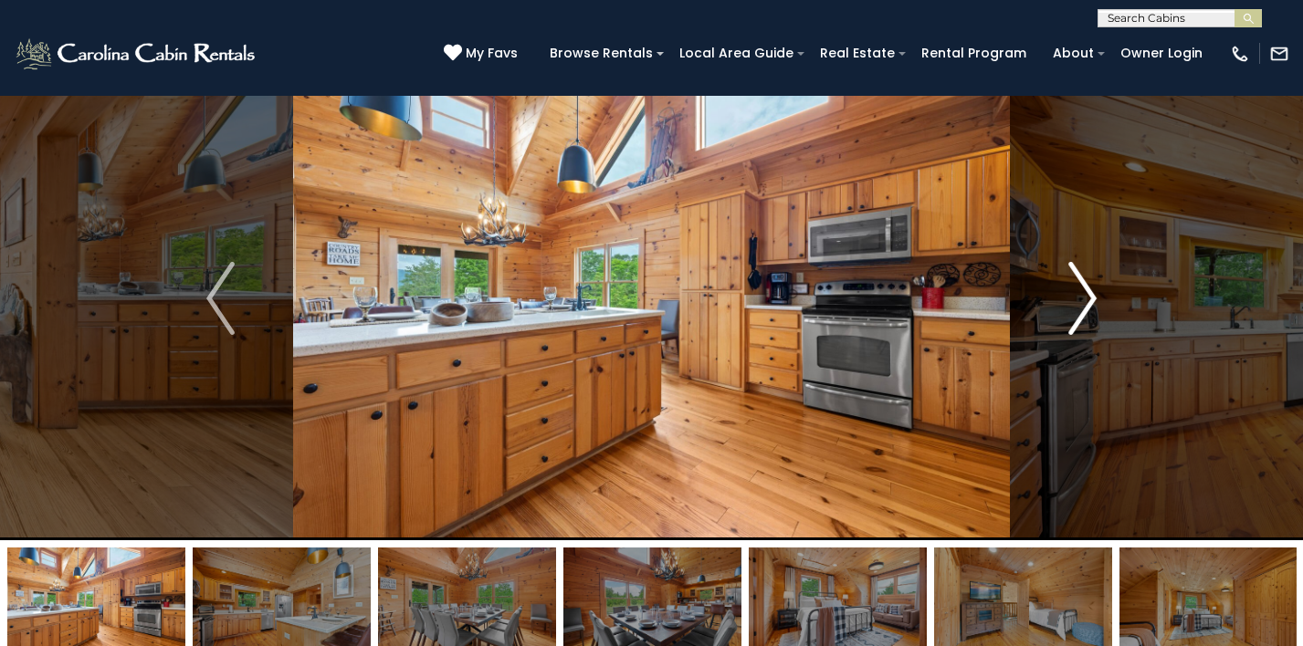
click at [1086, 287] on img "Next" at bounding box center [1081, 298] width 27 height 73
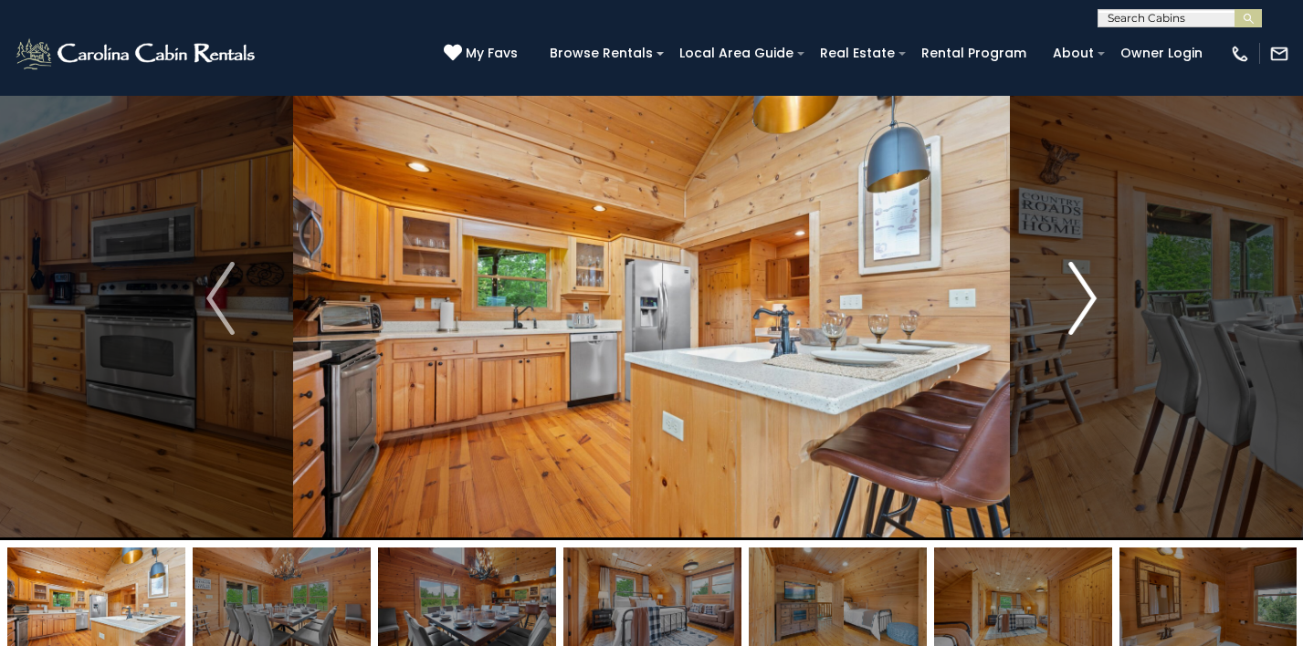
click at [1086, 287] on img "Next" at bounding box center [1081, 298] width 27 height 73
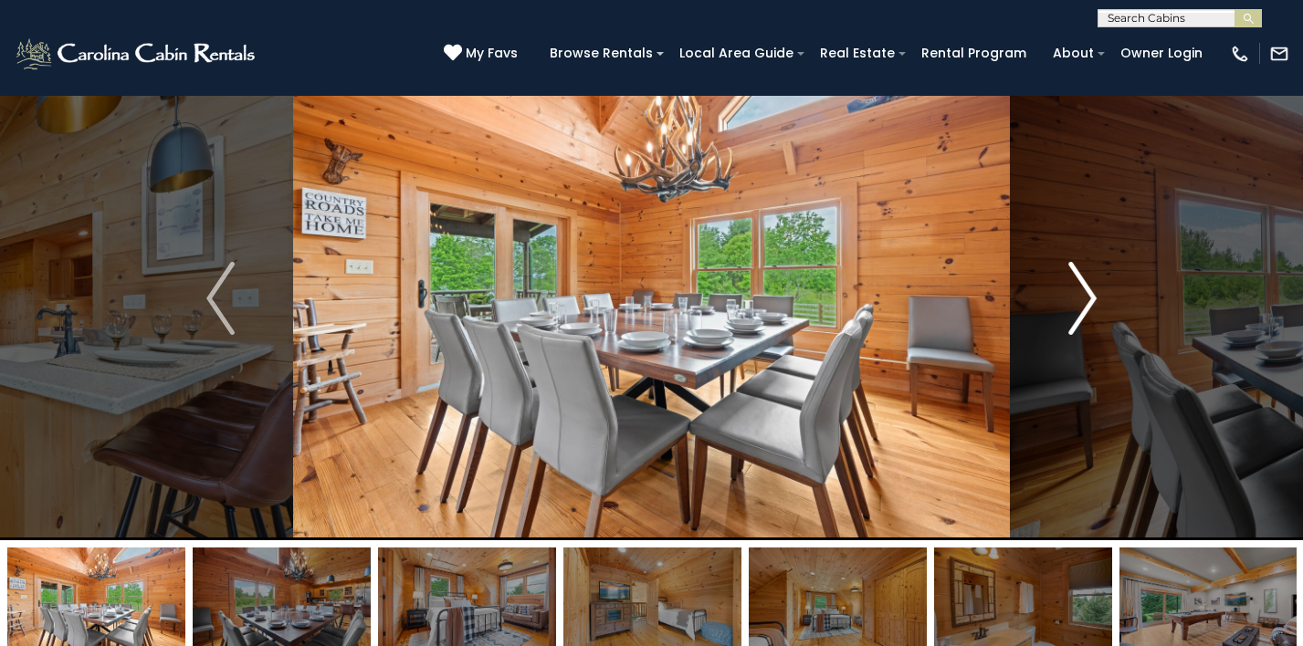
click at [1086, 287] on img "Next" at bounding box center [1081, 298] width 27 height 73
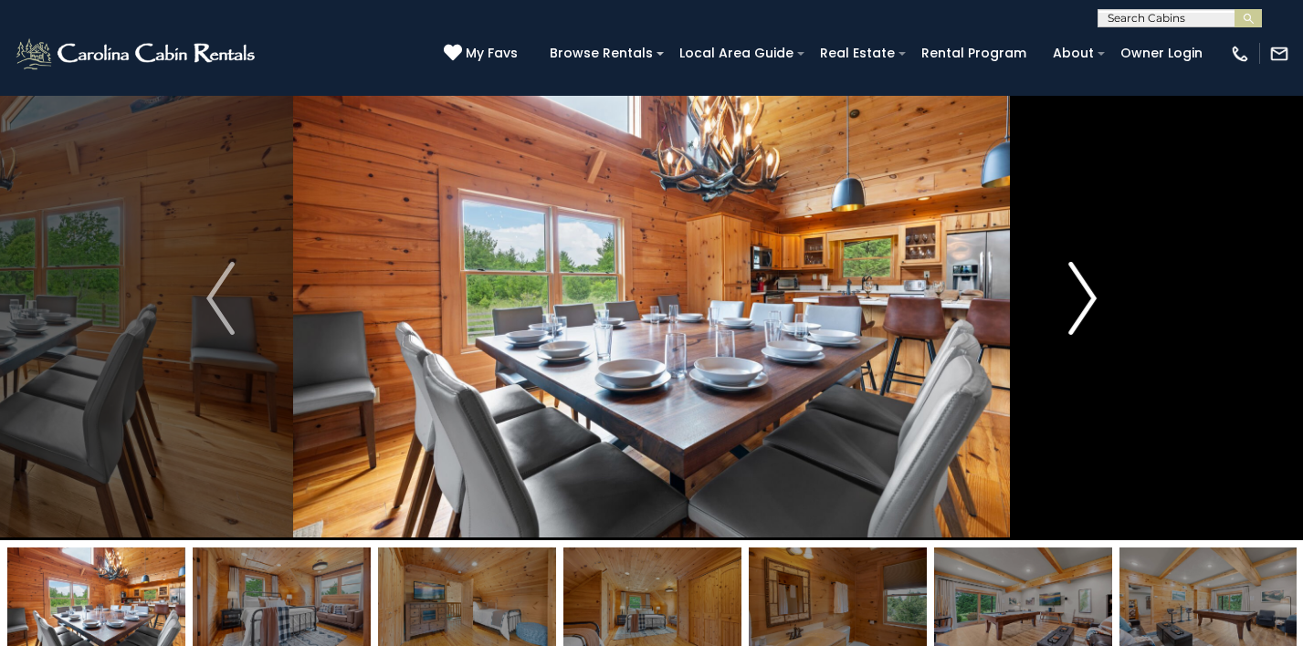
click at [1086, 287] on img "Next" at bounding box center [1081, 298] width 27 height 73
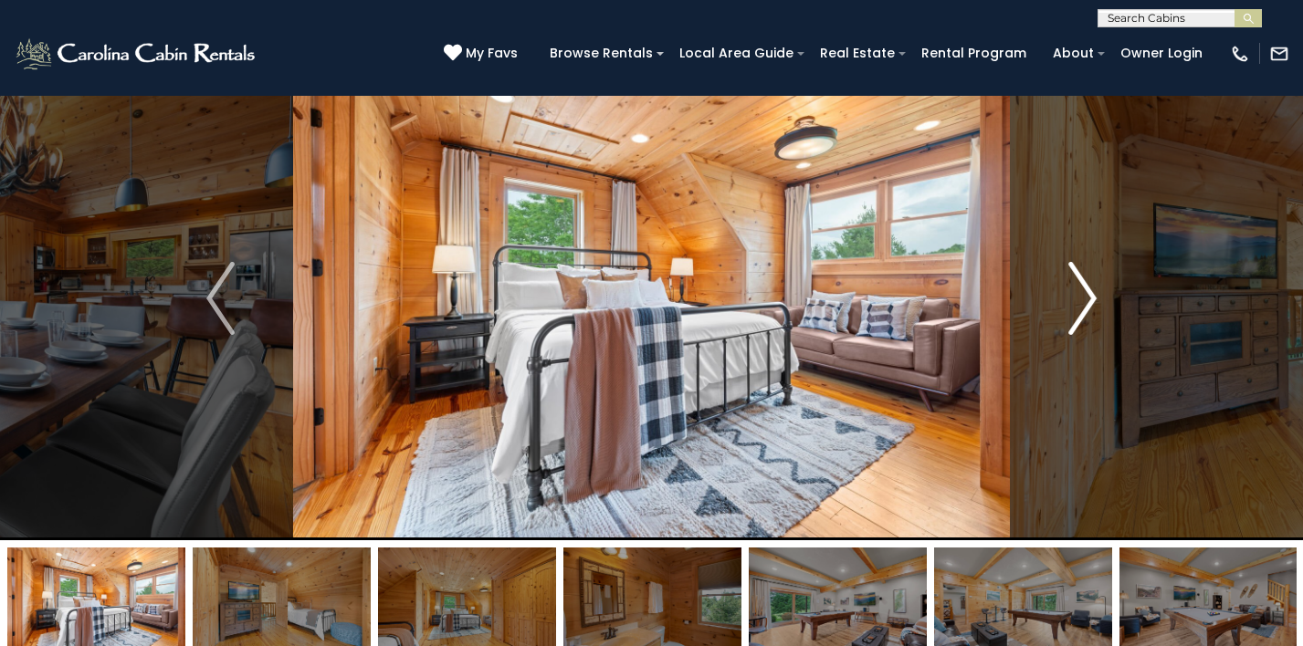
click at [1083, 302] on img "Next" at bounding box center [1081, 298] width 27 height 73
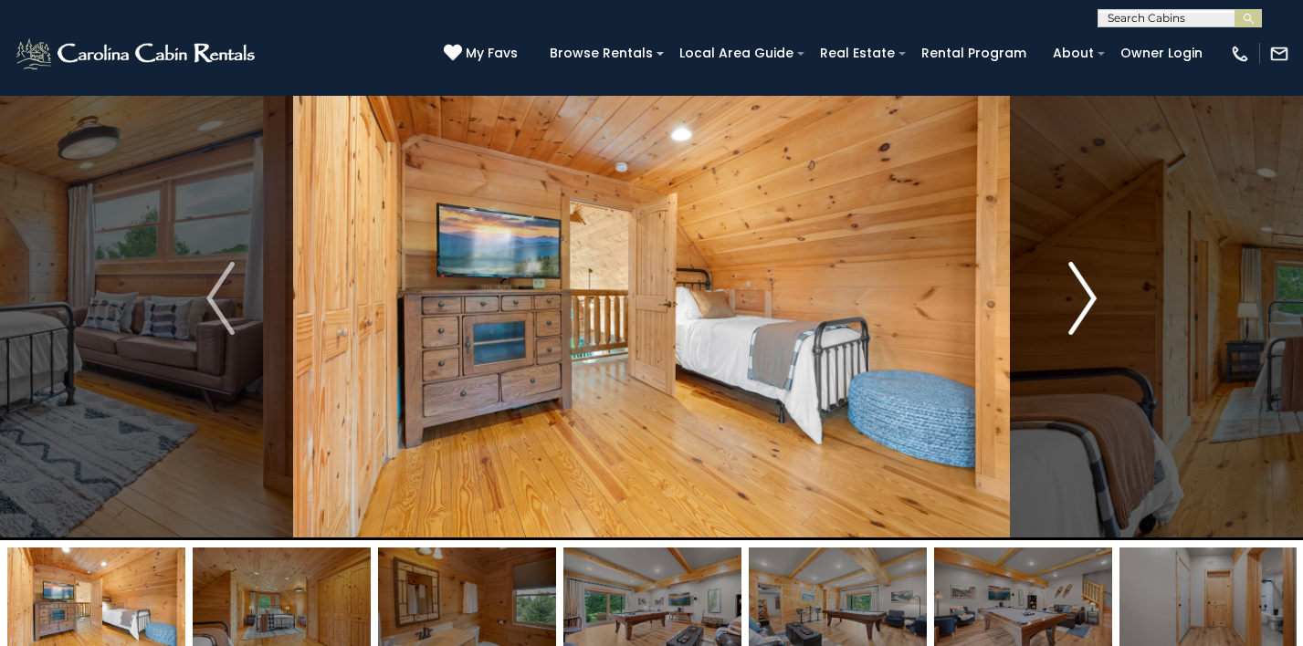
click at [1083, 302] on img "Next" at bounding box center [1081, 298] width 27 height 73
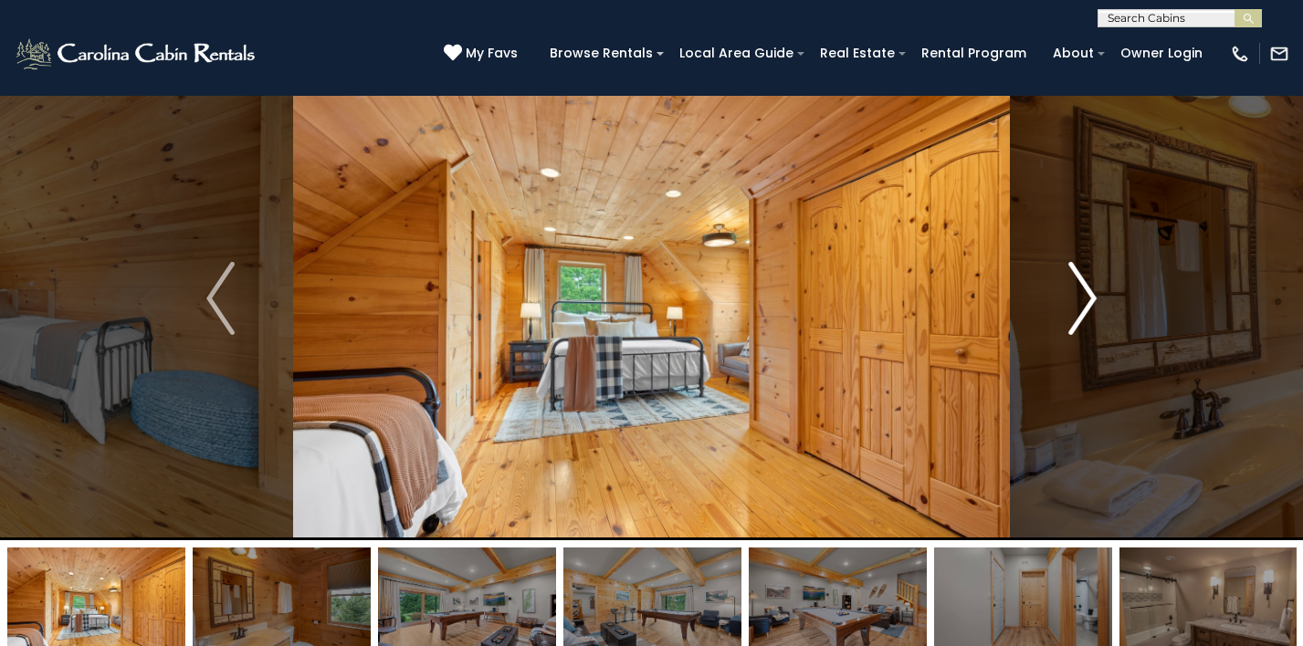
click at [1083, 302] on img "Next" at bounding box center [1081, 298] width 27 height 73
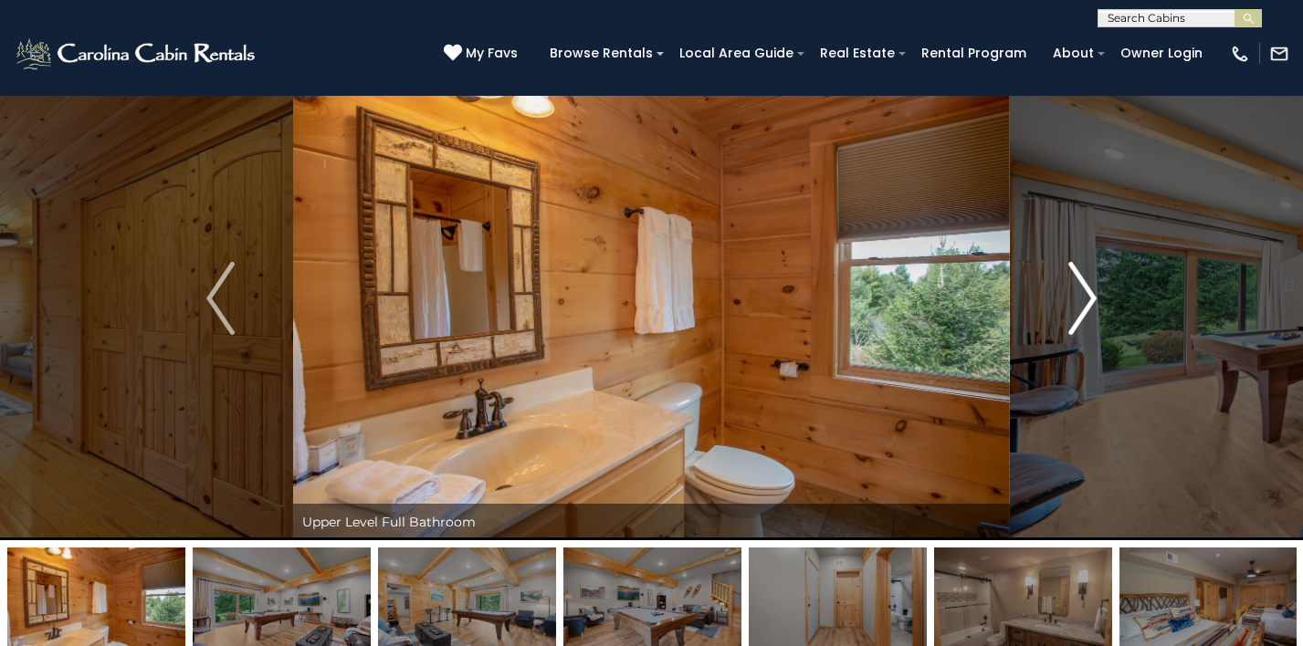
click at [1083, 302] on img "Next" at bounding box center [1081, 298] width 27 height 73
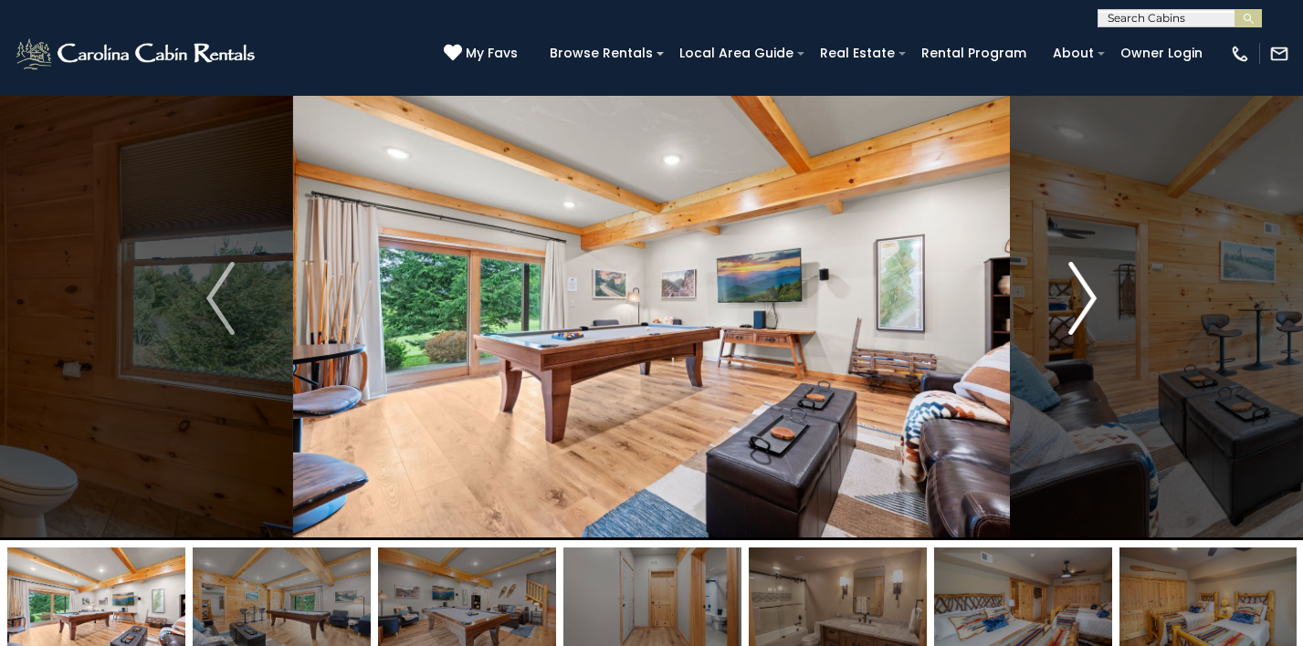
click at [1083, 302] on img "Next" at bounding box center [1081, 298] width 27 height 73
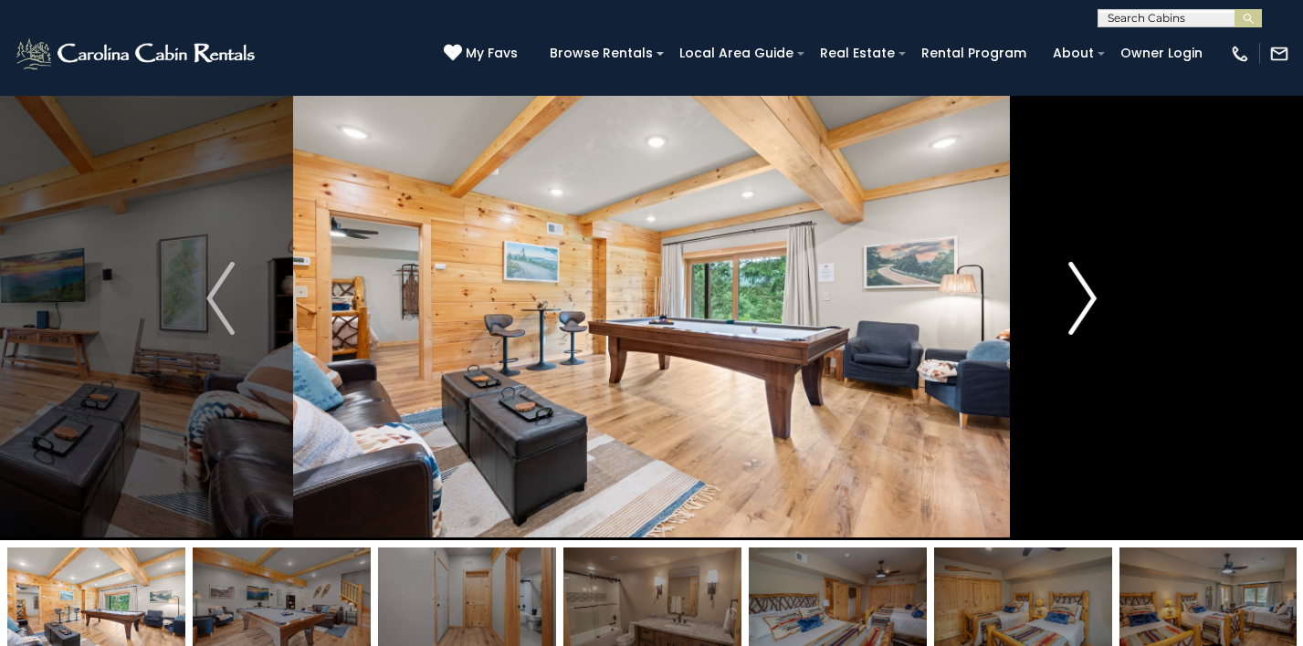
click at [1083, 302] on img "Next" at bounding box center [1081, 298] width 27 height 73
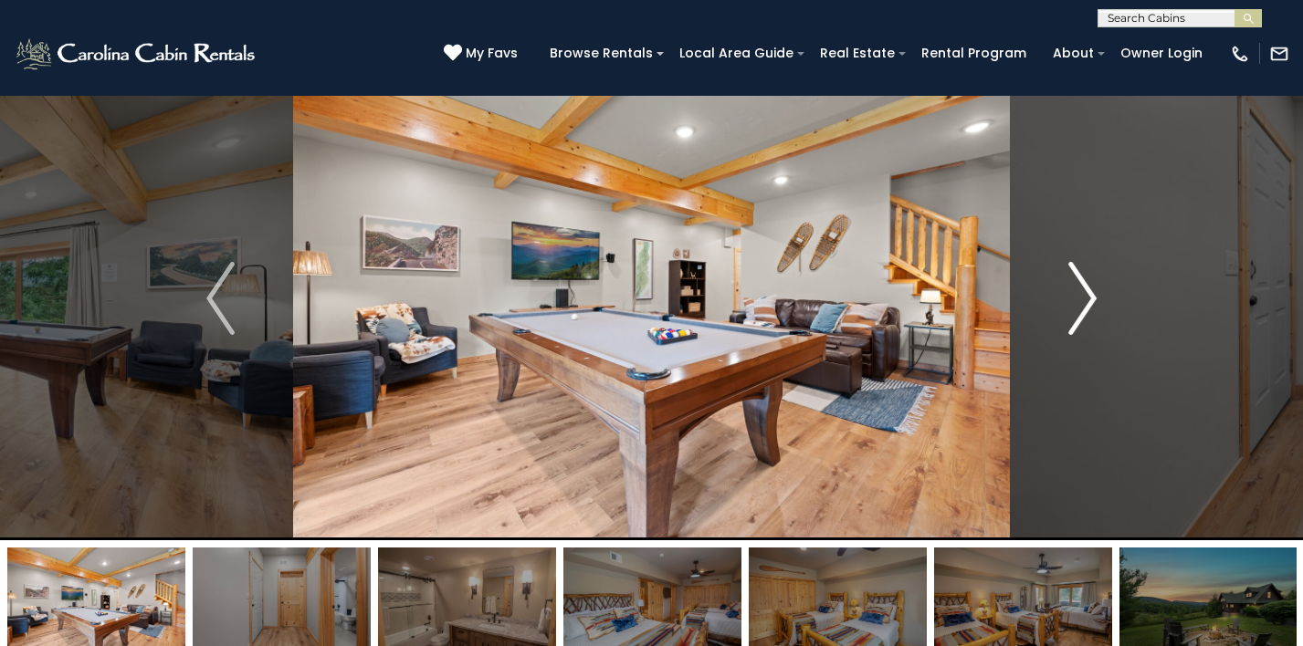
click at [1083, 302] on img "Next" at bounding box center [1081, 298] width 27 height 73
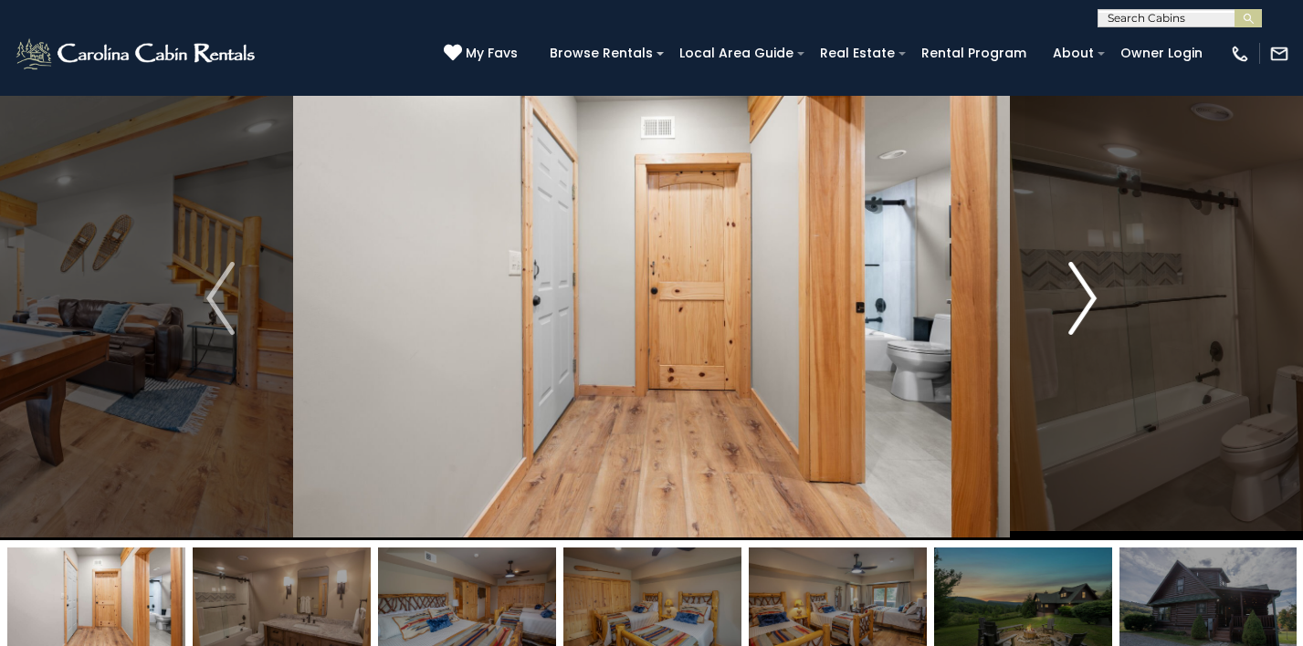
click at [1083, 302] on img "Next" at bounding box center [1081, 298] width 27 height 73
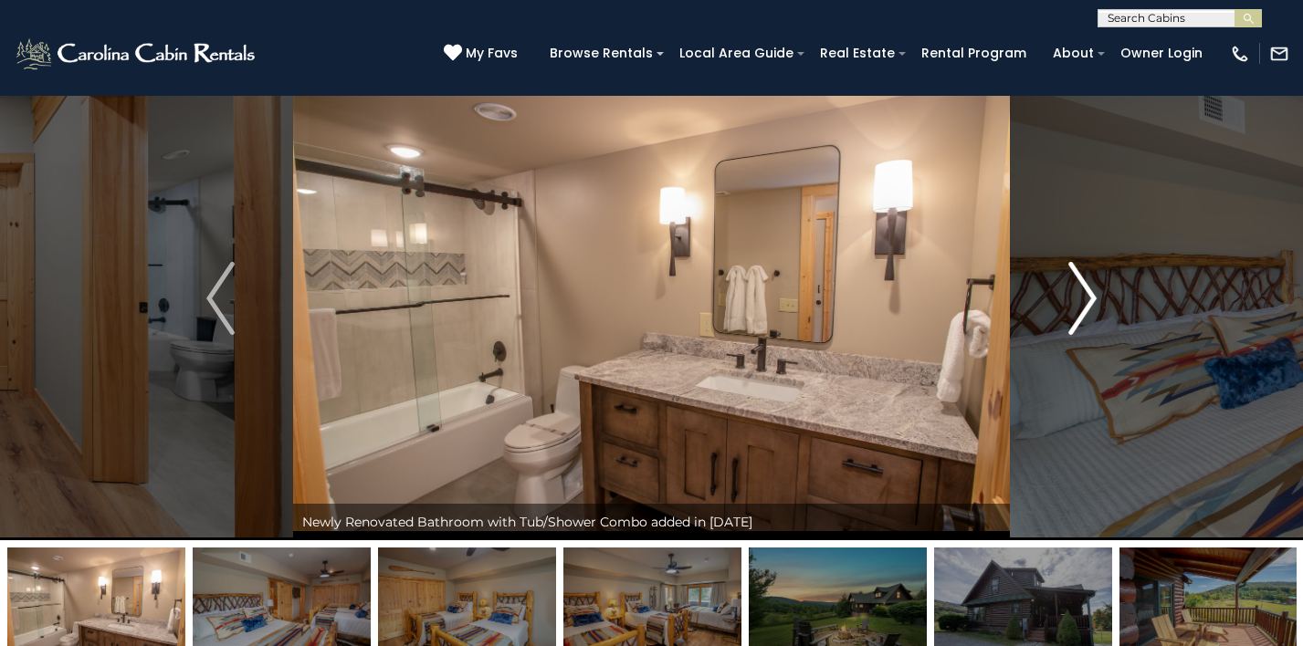
click at [1083, 302] on img "Next" at bounding box center [1081, 298] width 27 height 73
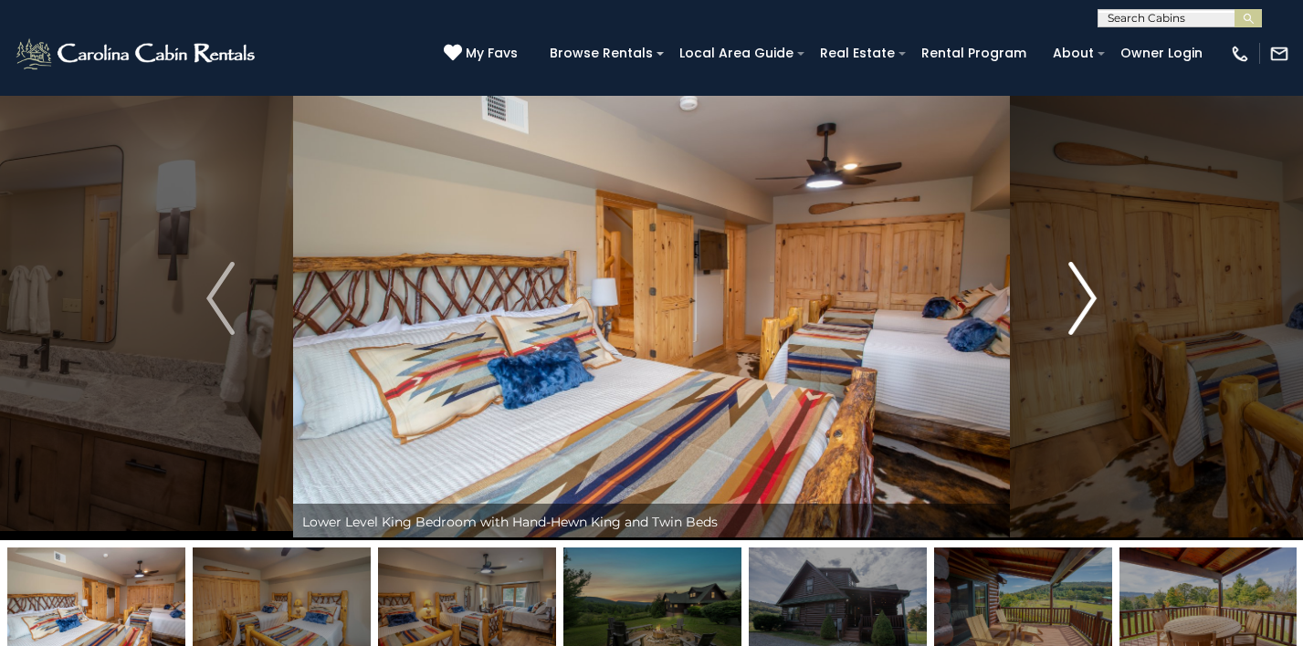
click at [1083, 302] on img "Next" at bounding box center [1081, 298] width 27 height 73
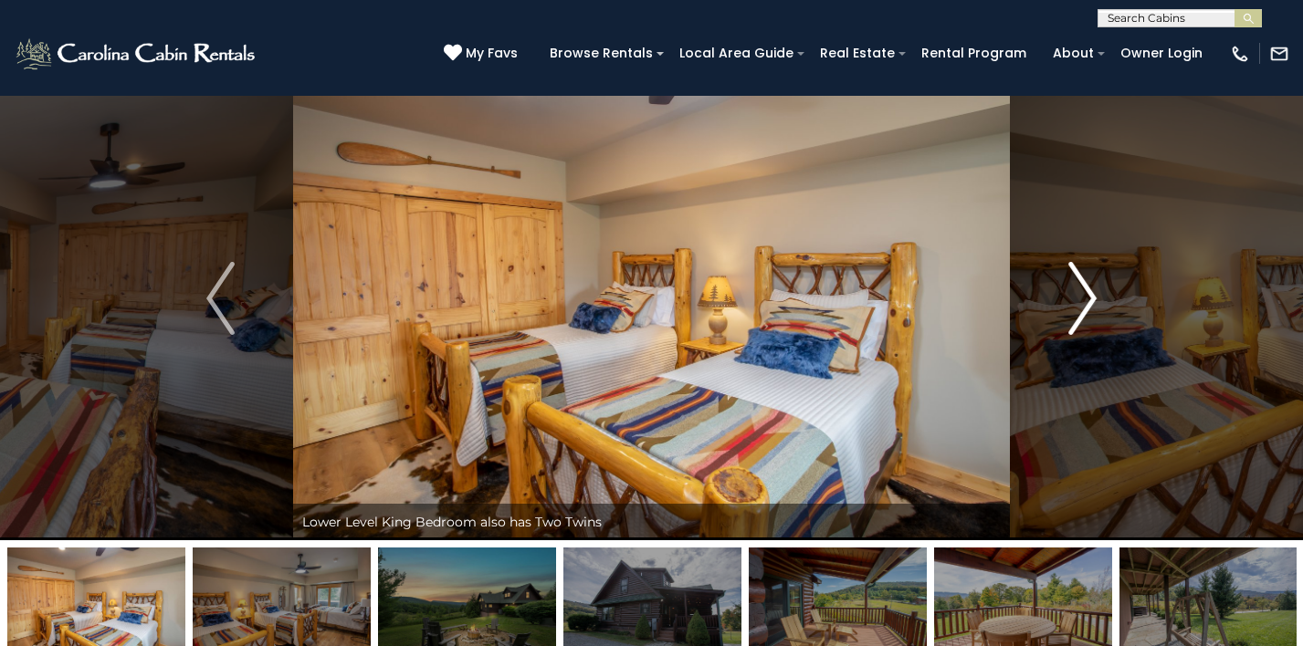
click at [1083, 302] on img "Next" at bounding box center [1081, 298] width 27 height 73
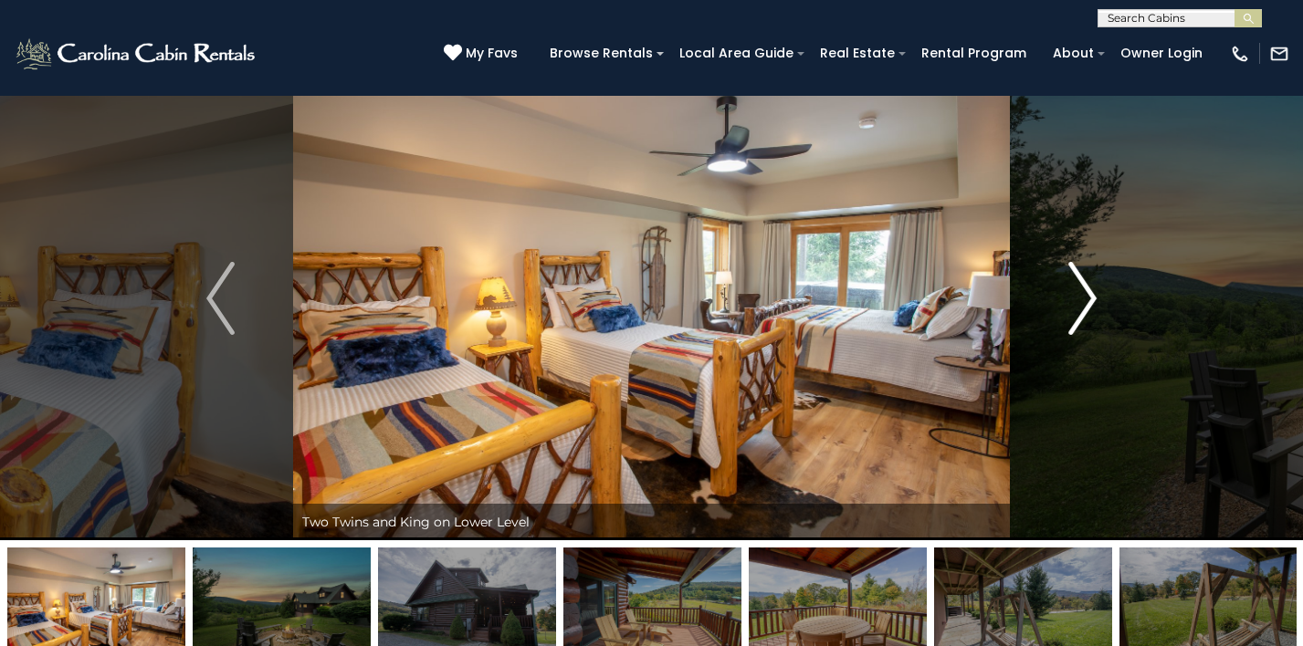
click at [1083, 302] on img "Next" at bounding box center [1081, 298] width 27 height 73
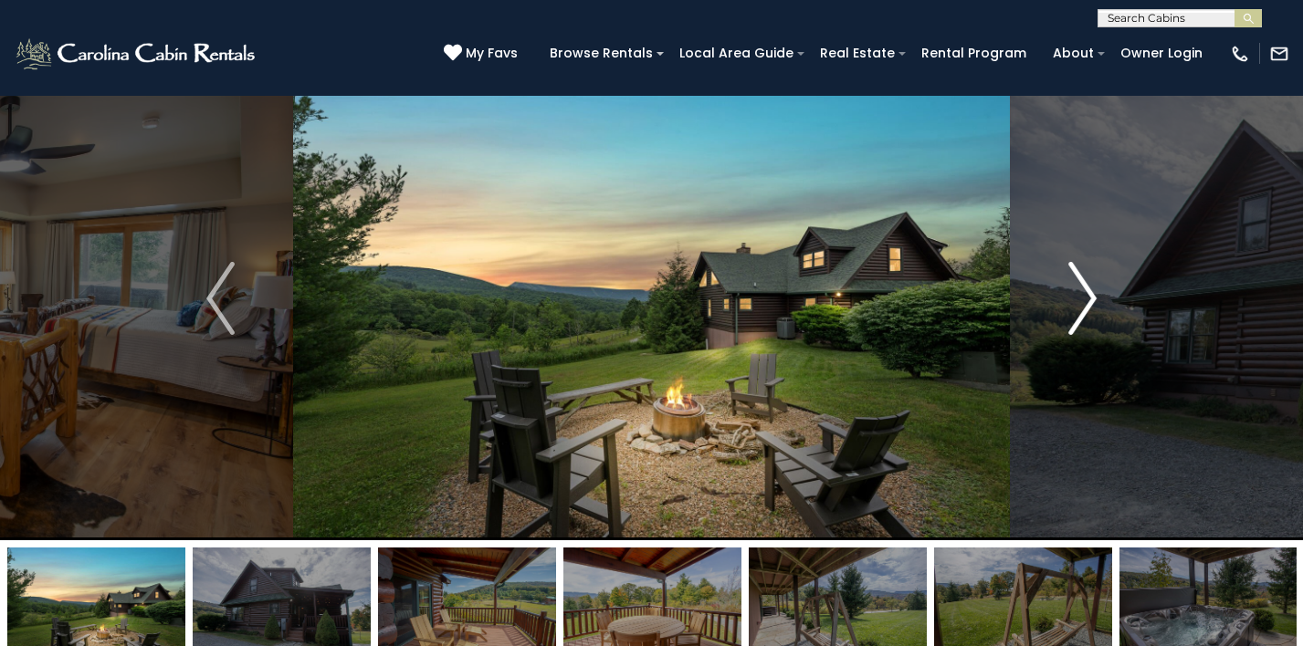
click at [1083, 302] on img "Next" at bounding box center [1081, 298] width 27 height 73
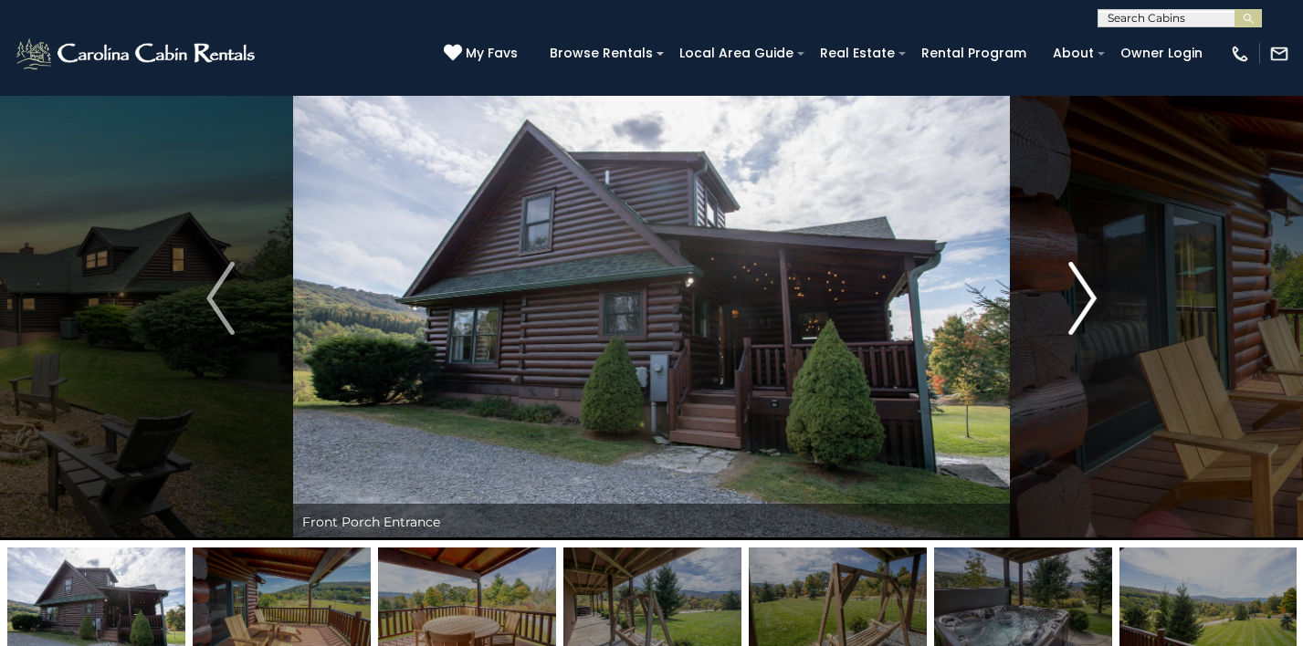
click at [1083, 302] on img "Next" at bounding box center [1081, 298] width 27 height 73
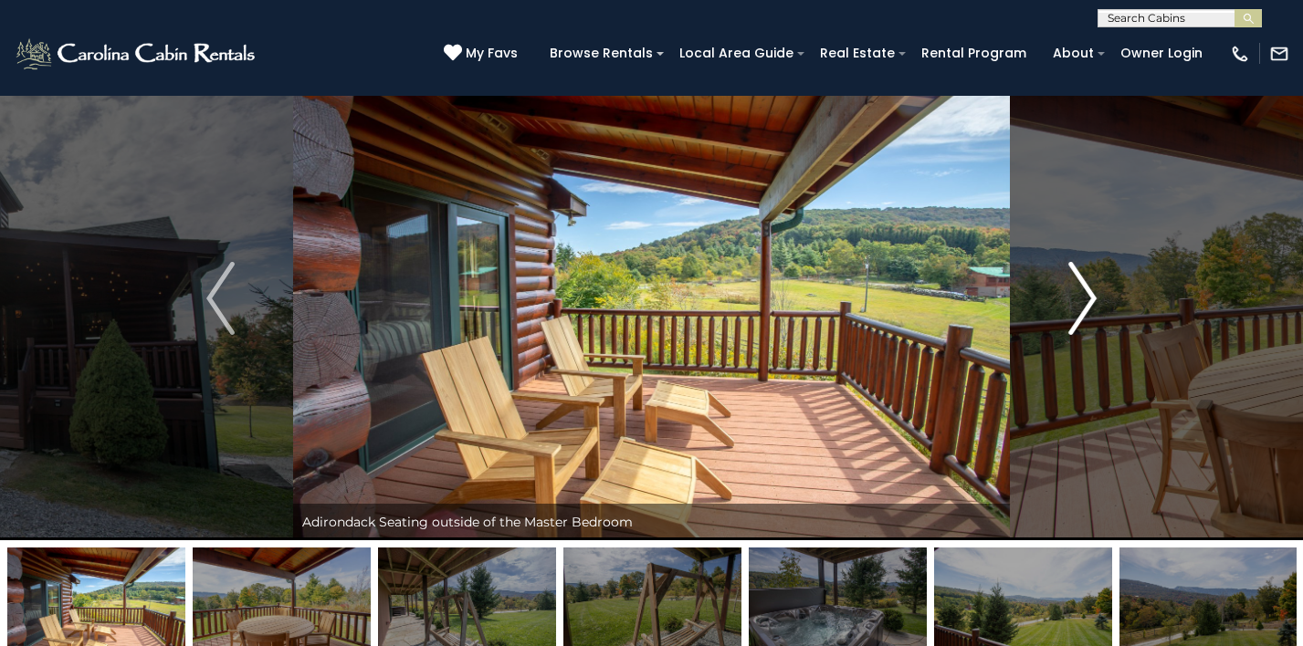
click at [1083, 302] on img "Next" at bounding box center [1081, 298] width 27 height 73
